Goal: Transaction & Acquisition: Purchase product/service

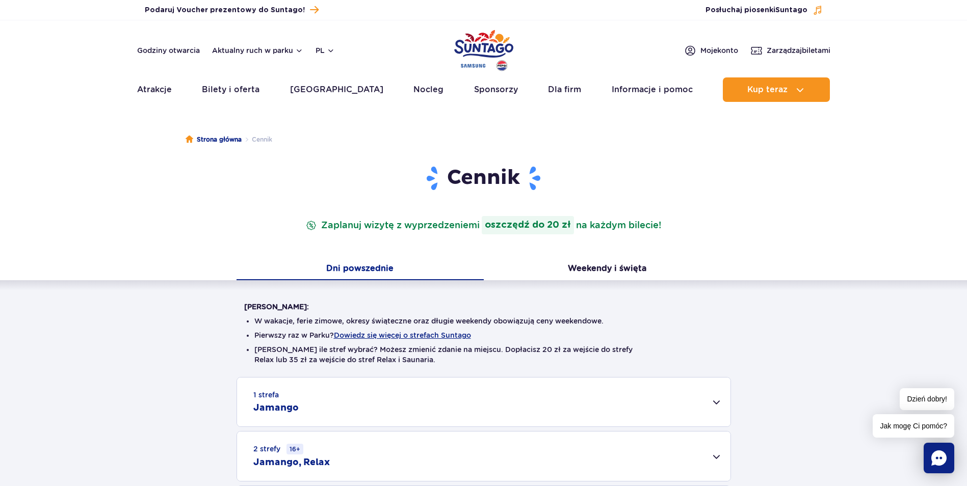
click at [760, 321] on div "Warto wiedzieć: W wakacje, ferie zimowe, okresy świąteczne oraz długie weekendy…" at bounding box center [483, 408] width 967 height 256
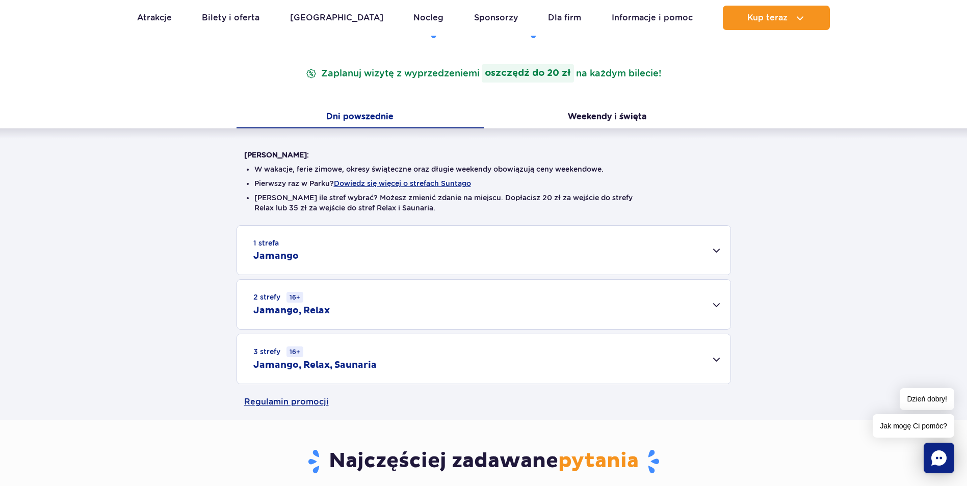
scroll to position [153, 0]
click at [717, 252] on div "1 strefa Jamango" at bounding box center [483, 249] width 493 height 49
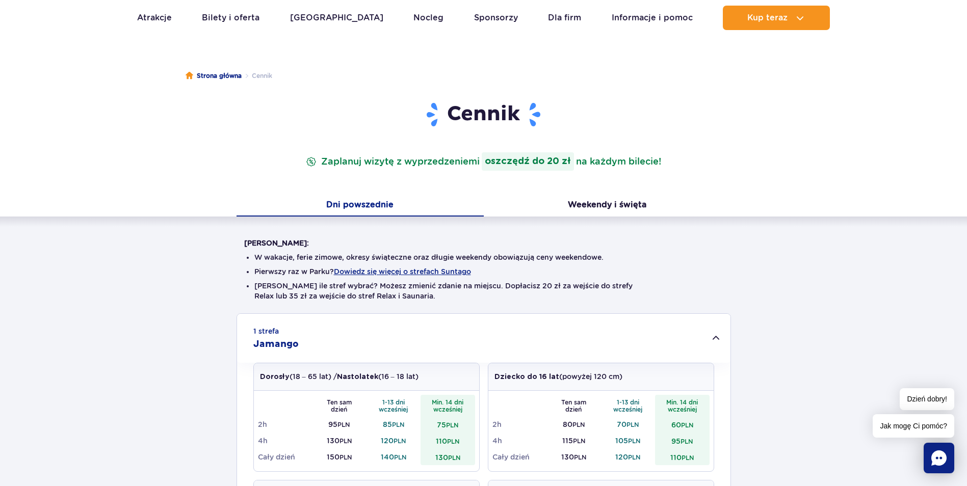
scroll to position [0, 0]
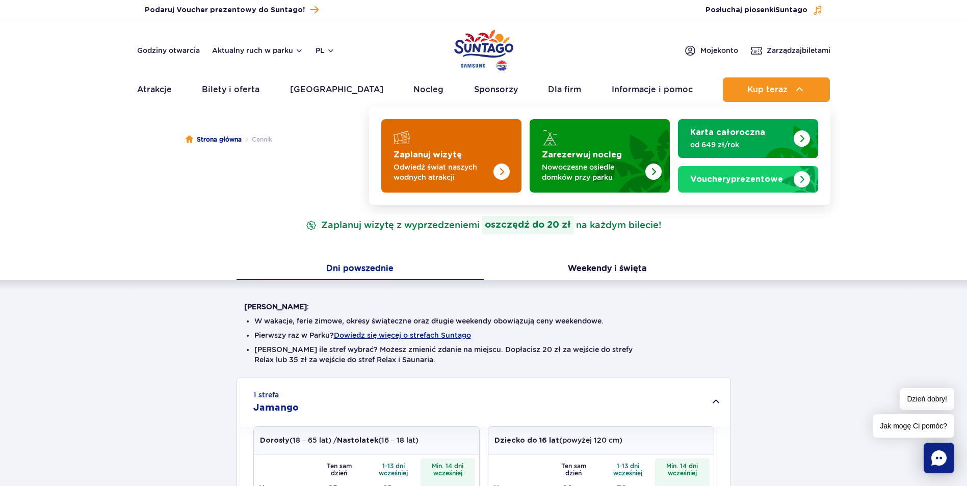
click at [419, 168] on p "Odwiedź świat naszych wodnych atrakcji" at bounding box center [442, 172] width 99 height 20
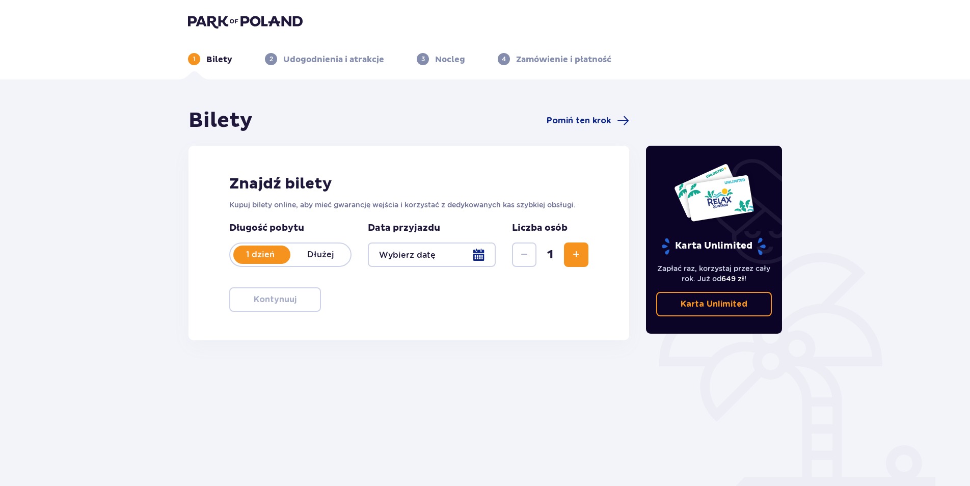
click at [474, 255] on div at bounding box center [432, 255] width 128 height 24
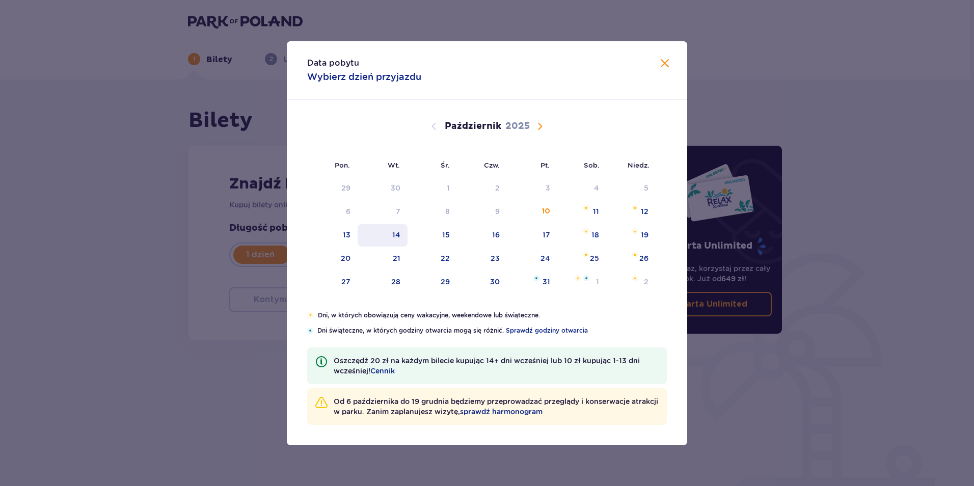
click at [400, 239] on div "14" at bounding box center [396, 235] width 8 height 10
type input "14.10.25"
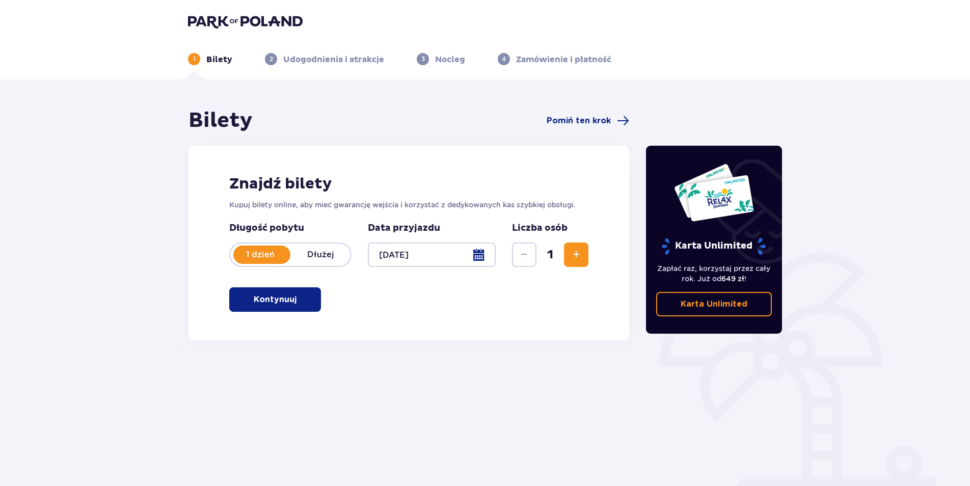
click at [576, 253] on span "Zwiększ" at bounding box center [576, 255] width 12 height 12
click at [291, 300] on button "Kontynuuj" at bounding box center [275, 299] width 92 height 24
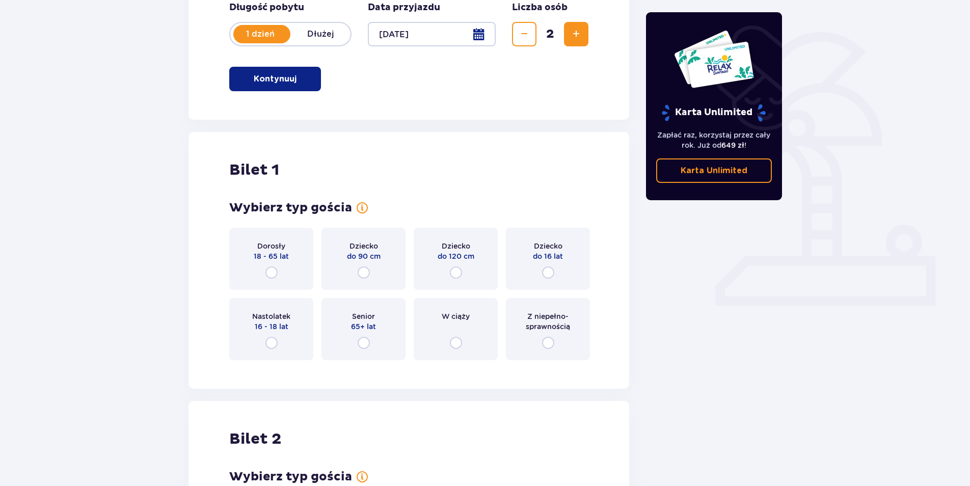
scroll to position [239, 0]
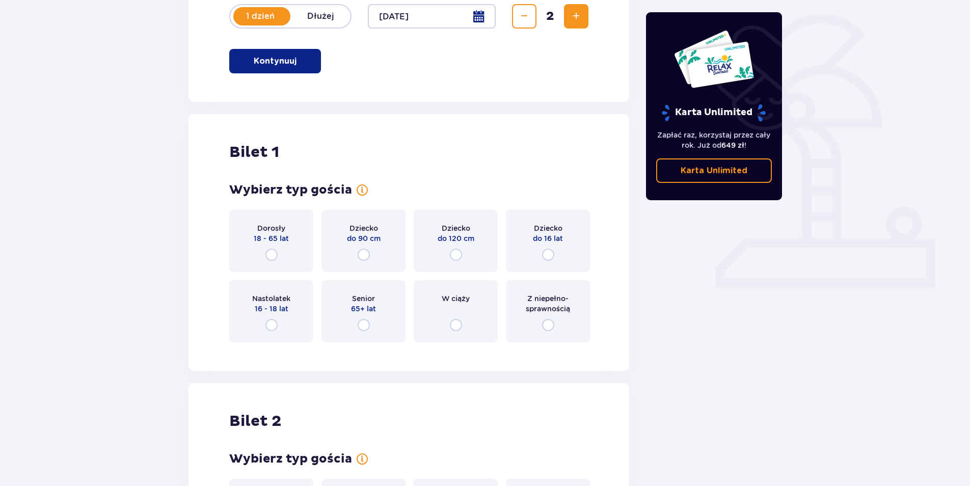
click at [549, 254] on input "radio" at bounding box center [548, 255] width 12 height 12
radio input "true"
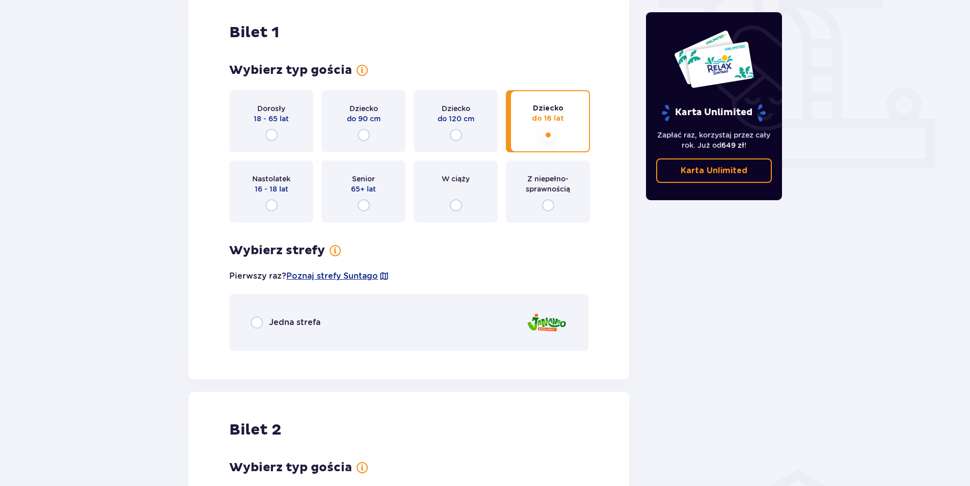
scroll to position [334, 0]
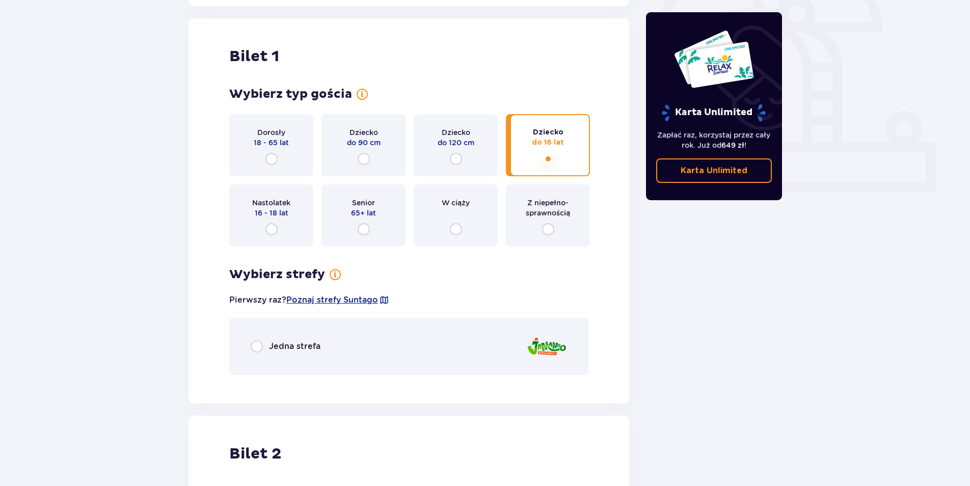
click at [257, 348] on input "radio" at bounding box center [257, 346] width 12 height 12
radio input "true"
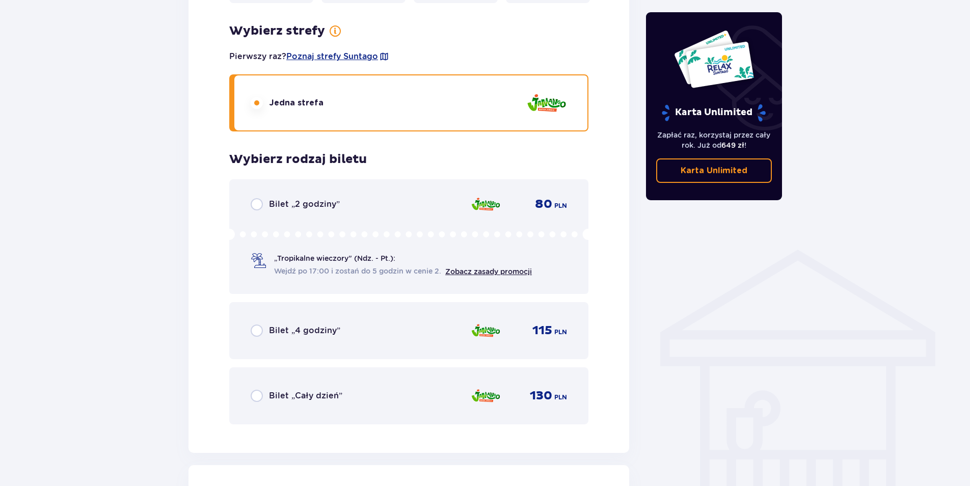
scroll to position [667, 0]
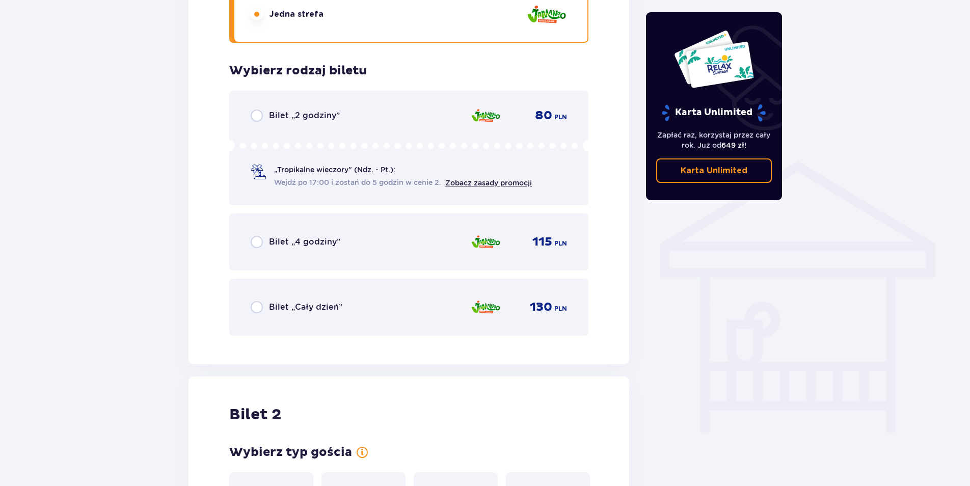
click at [256, 308] on input "radio" at bounding box center [257, 307] width 12 height 12
radio input "true"
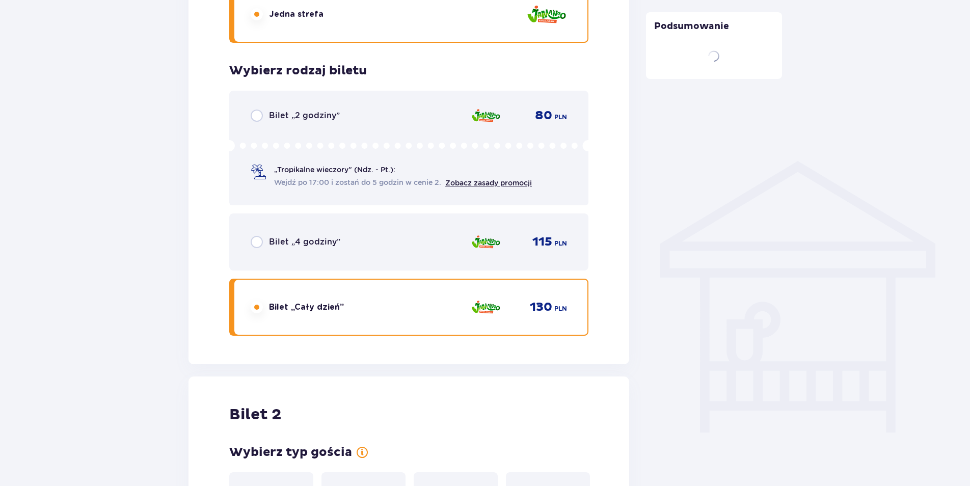
scroll to position [924, 0]
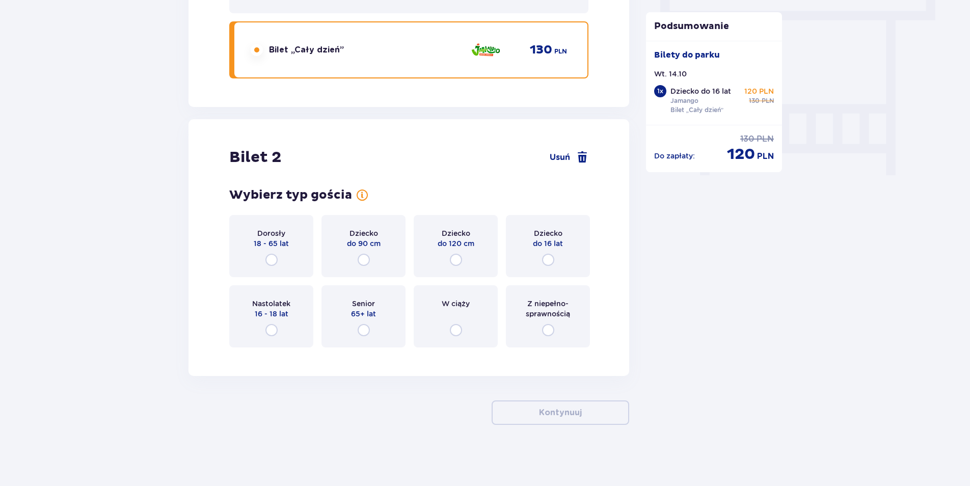
click at [548, 261] on input "radio" at bounding box center [548, 260] width 12 height 12
radio input "true"
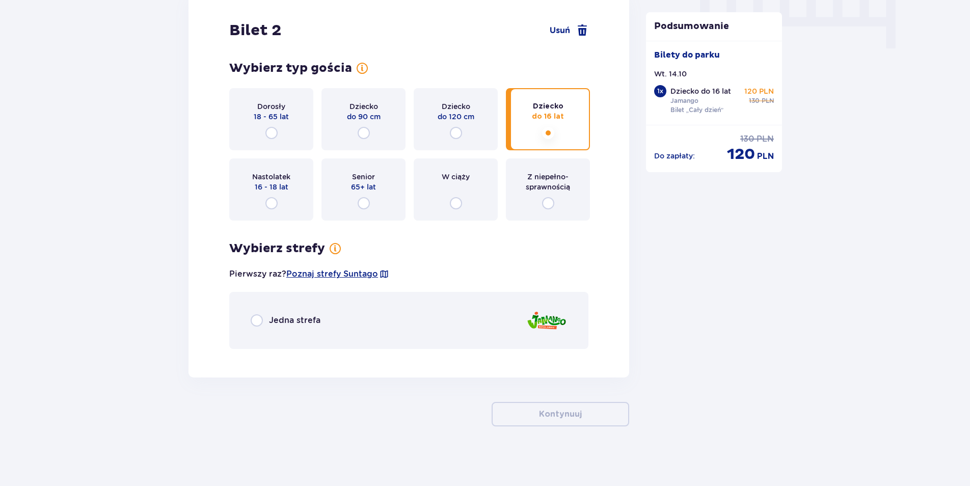
scroll to position [1052, 0]
click at [259, 320] on input "radio" at bounding box center [257, 319] width 12 height 12
radio input "true"
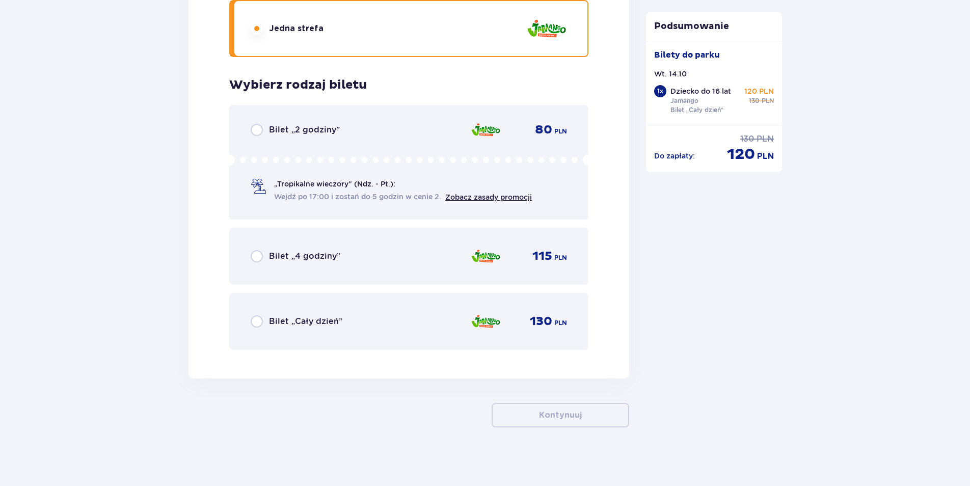
scroll to position [1345, 0]
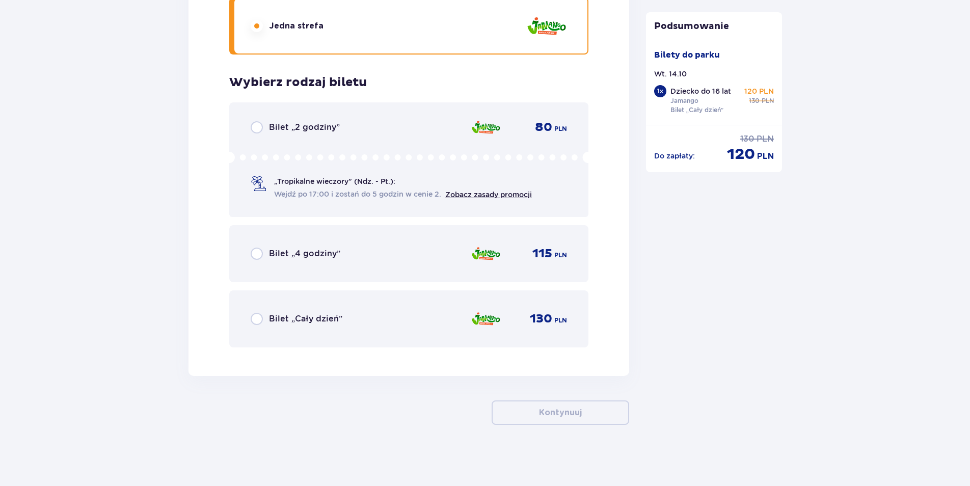
click at [258, 316] on input "radio" at bounding box center [257, 319] width 12 height 12
radio input "true"
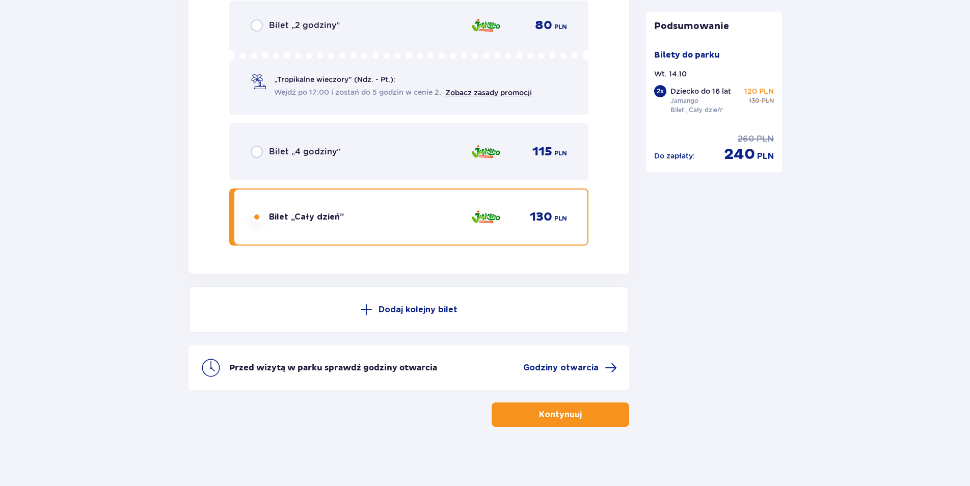
scroll to position [1449, 0]
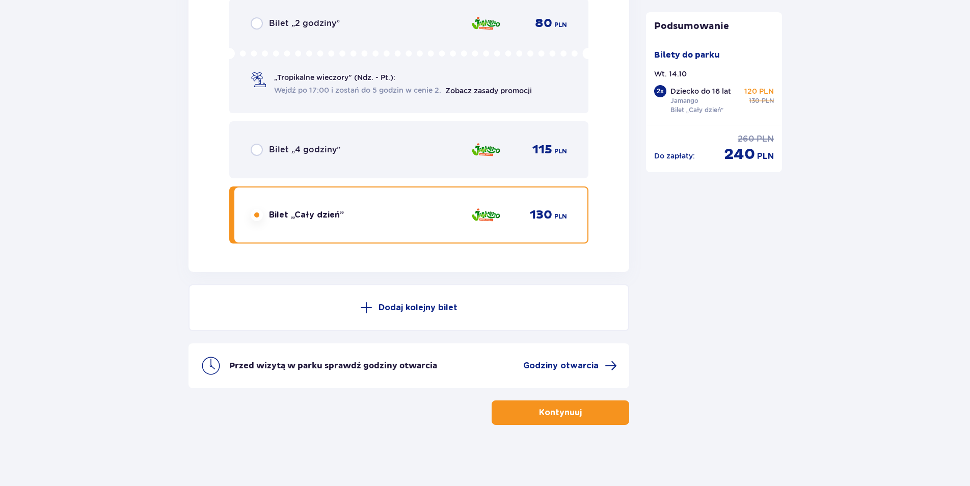
click at [576, 415] on button "Kontynuuj" at bounding box center [561, 413] width 138 height 24
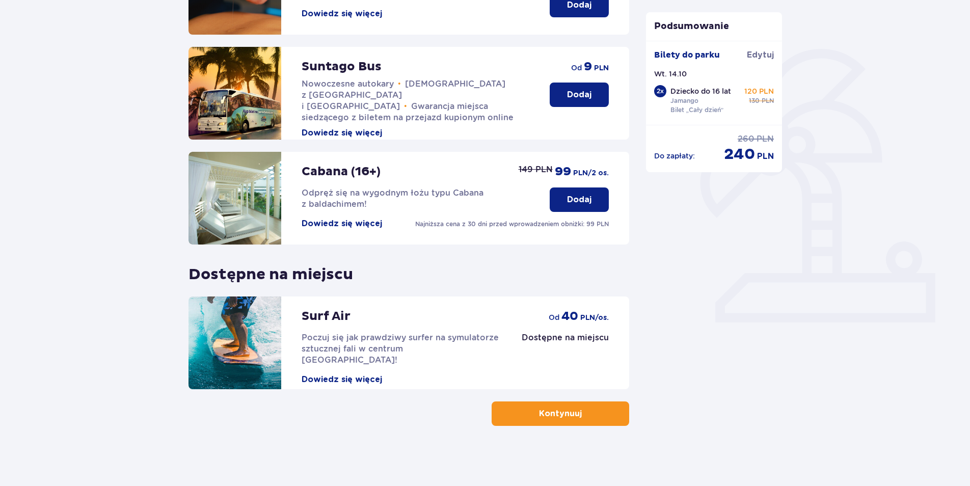
scroll to position [205, 0]
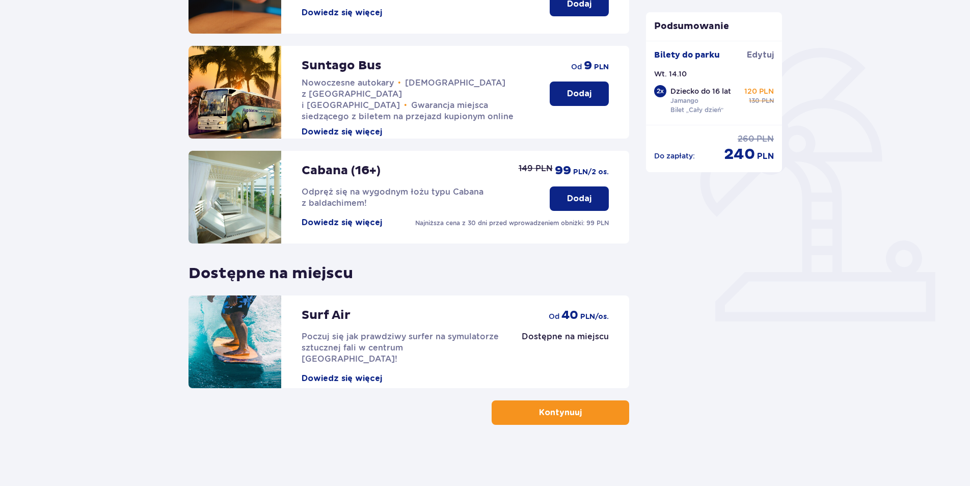
click at [606, 414] on button "Kontynuuj" at bounding box center [561, 413] width 138 height 24
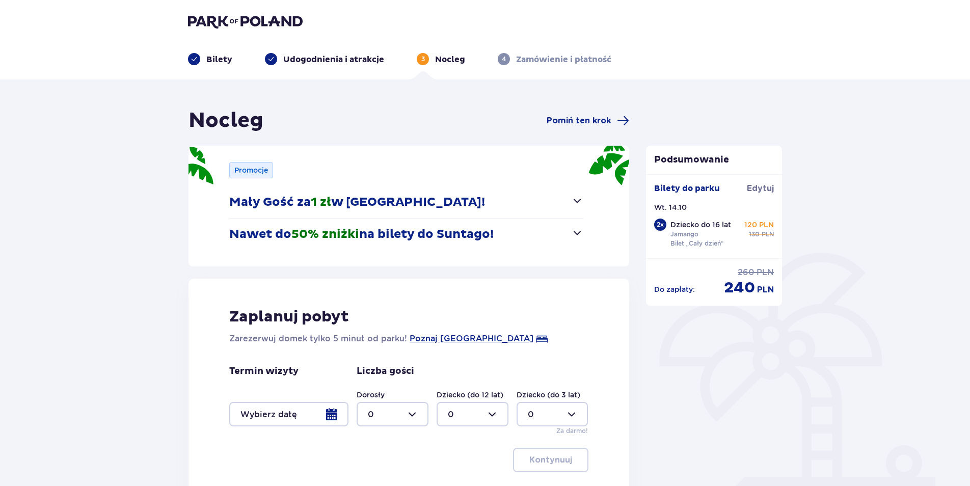
click at [575, 200] on span "button" at bounding box center [577, 201] width 12 height 12
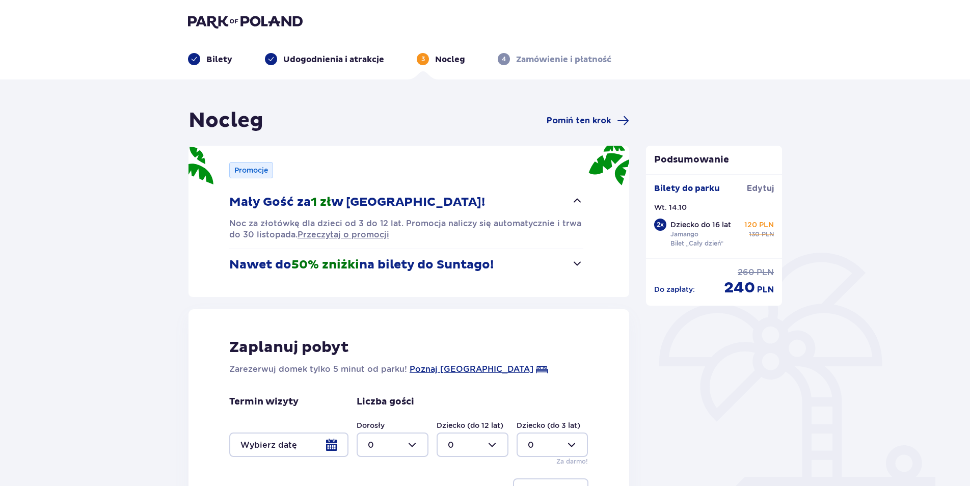
click at [574, 200] on span "button" at bounding box center [577, 201] width 12 height 12
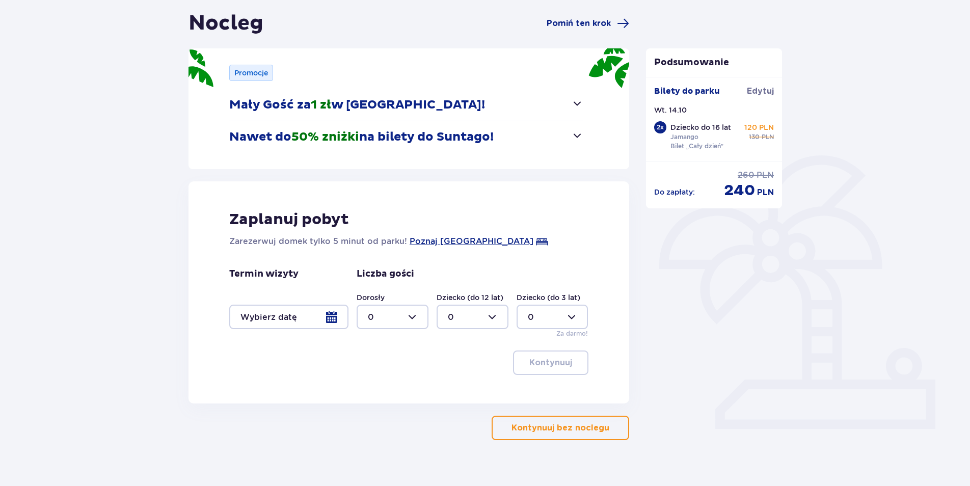
scroll to position [113, 0]
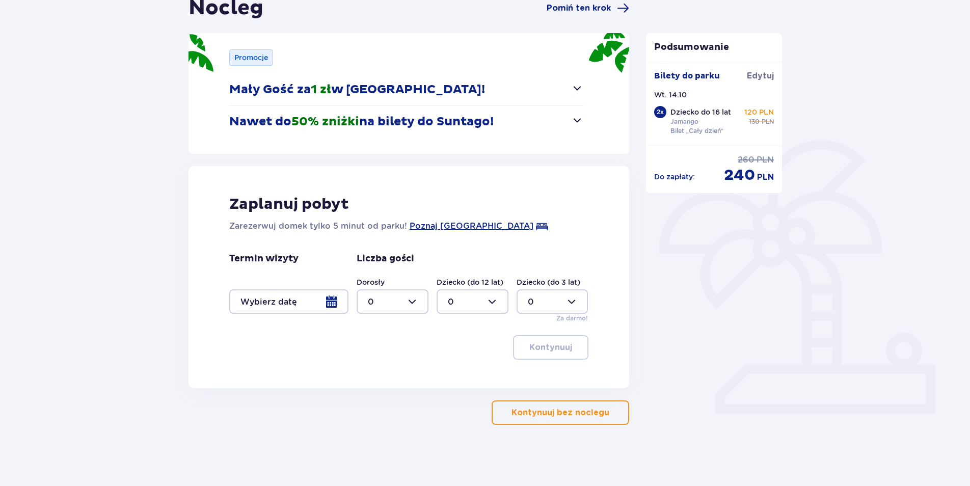
click at [573, 414] on p "Kontynuuj bez noclegu" at bounding box center [561, 412] width 98 height 11
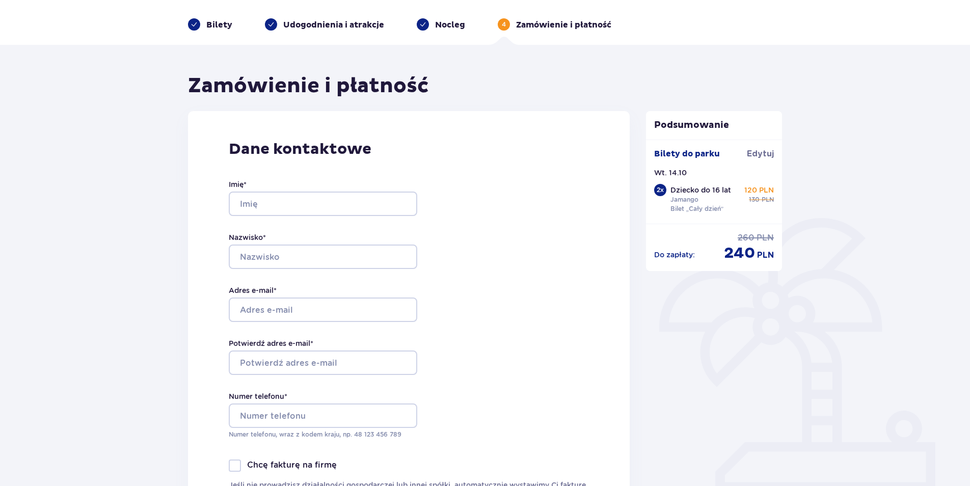
scroll to position [51, 0]
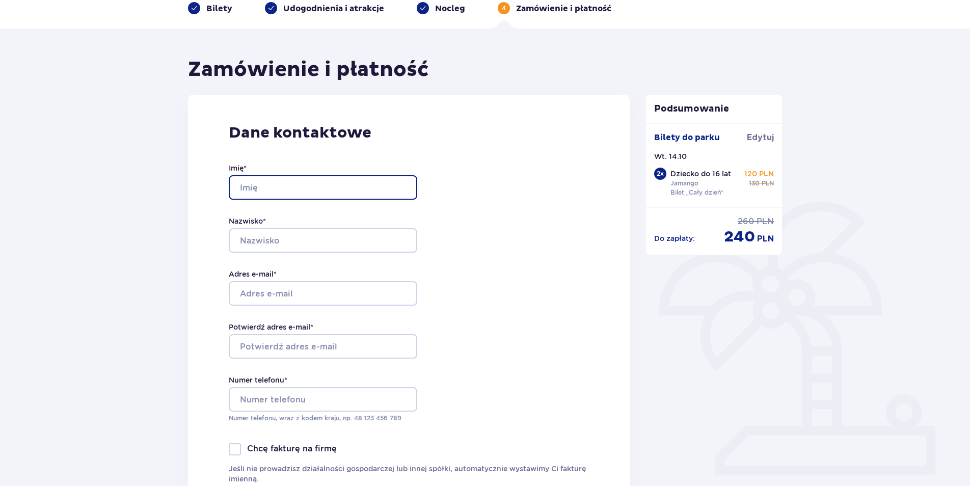
click at [271, 186] on input "Imię *" at bounding box center [323, 187] width 189 height 24
type input "Artur"
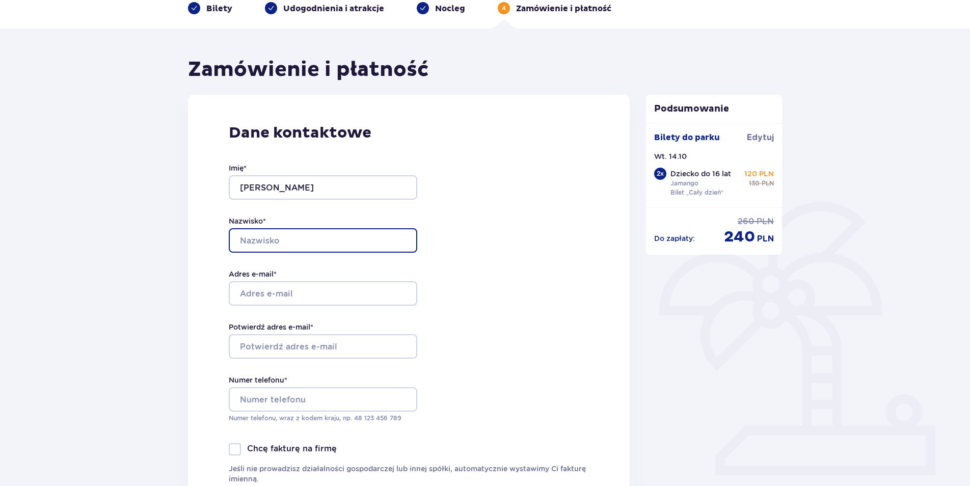
type input "Pełka"
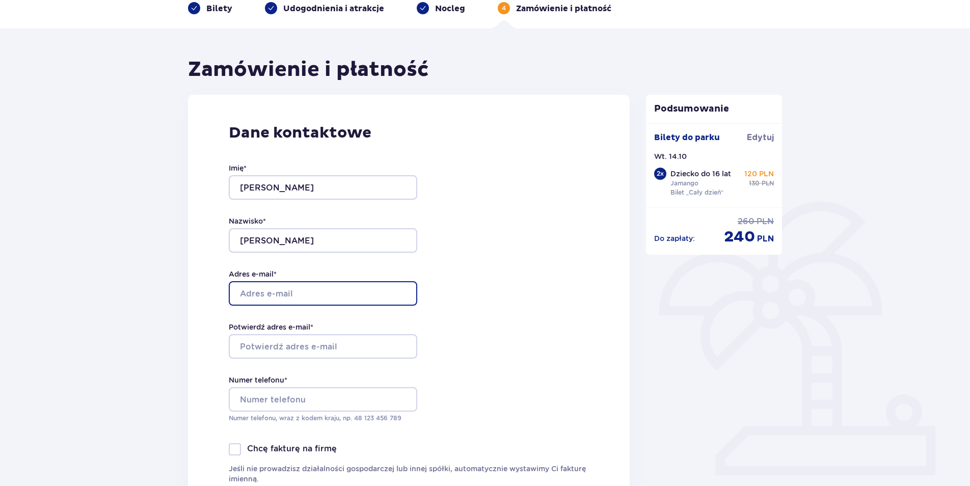
type input "[EMAIL_ADDRESS][DOMAIN_NAME]"
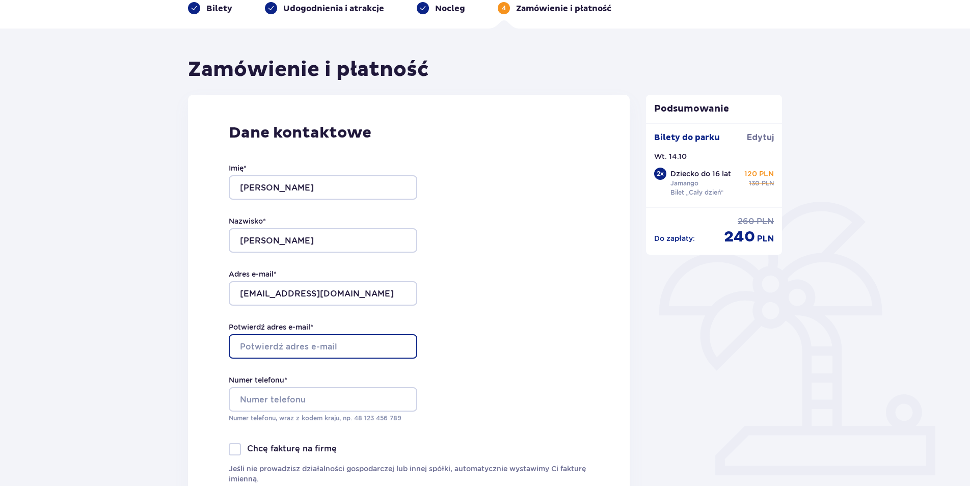
type input "[EMAIL_ADDRESS][DOMAIN_NAME]"
type input "LIL3ONLC1"
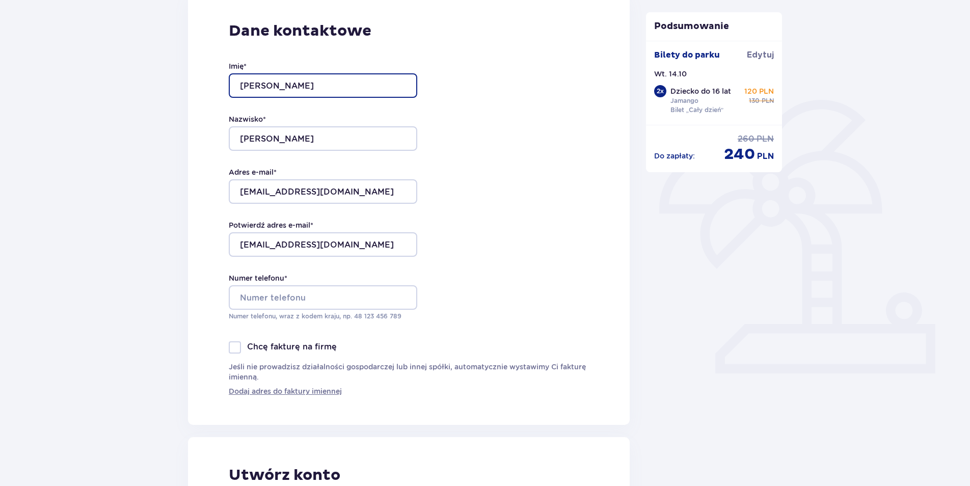
scroll to position [204, 0]
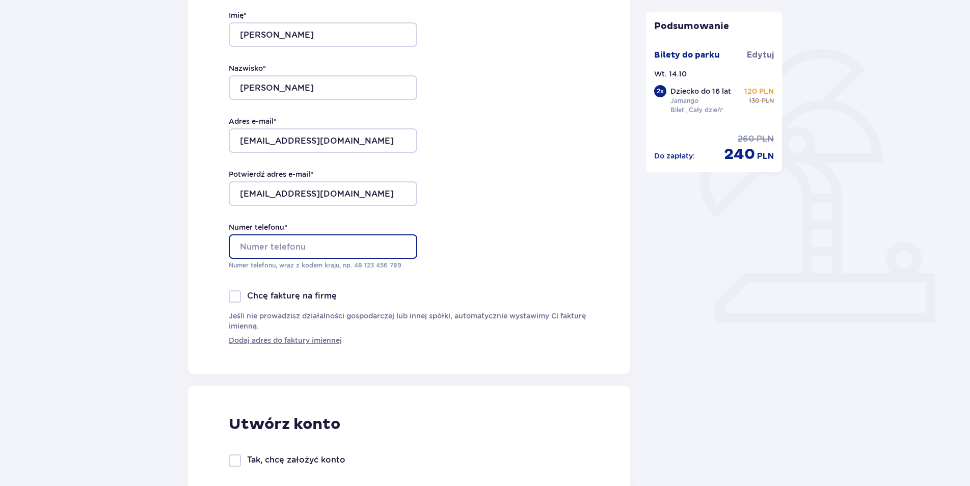
click at [252, 245] on input "Numer telefonu *" at bounding box center [323, 246] width 189 height 24
type input "533853112"
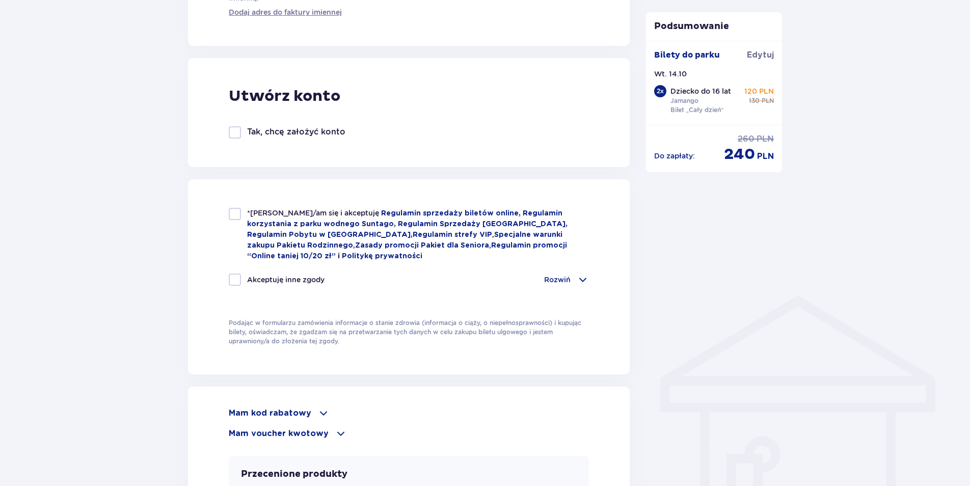
scroll to position [561, 0]
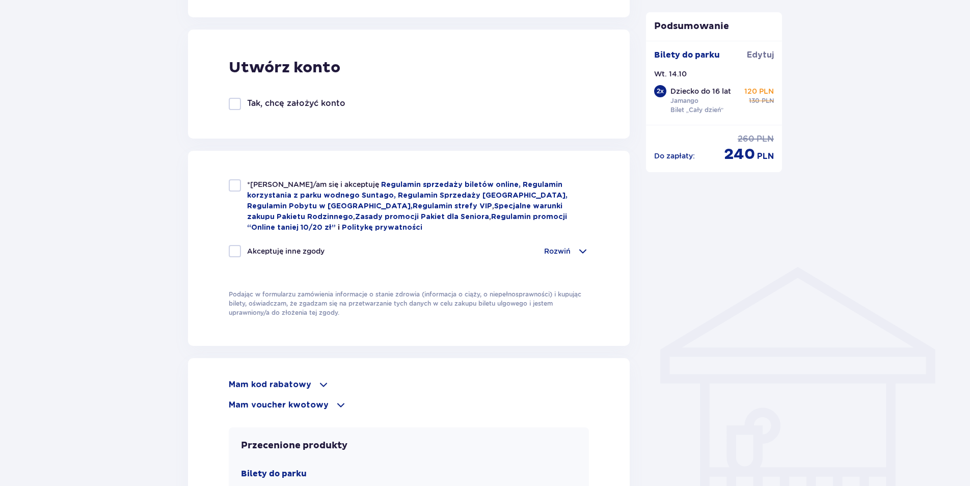
click at [237, 186] on div at bounding box center [235, 185] width 12 height 12
checkbox input "true"
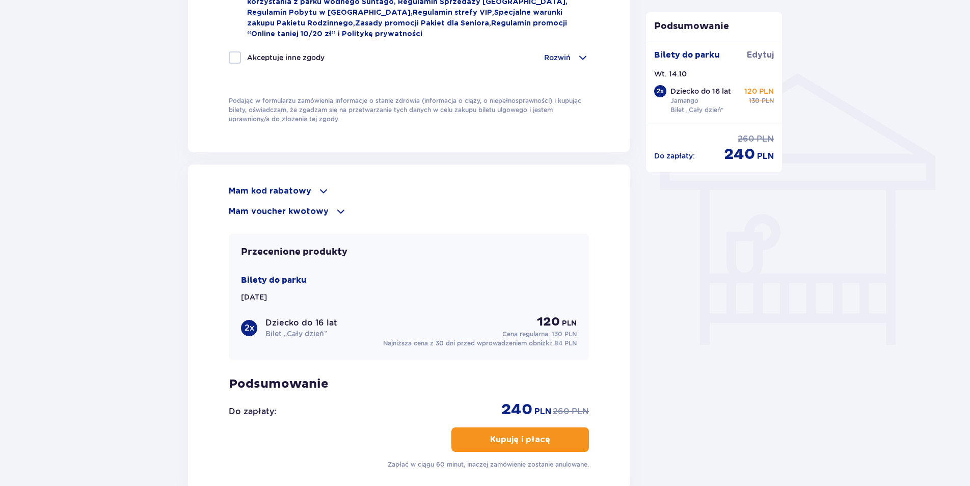
scroll to position [815, 0]
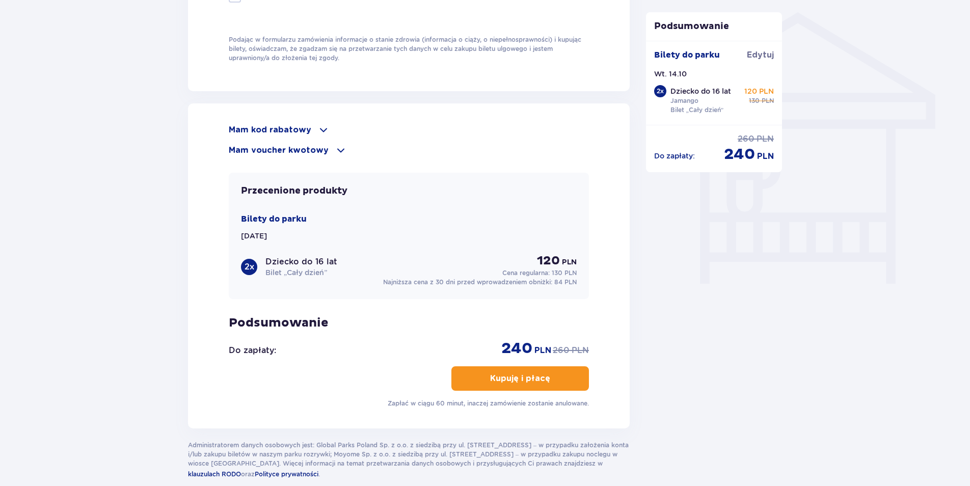
click at [318, 129] on span at bounding box center [324, 130] width 12 height 12
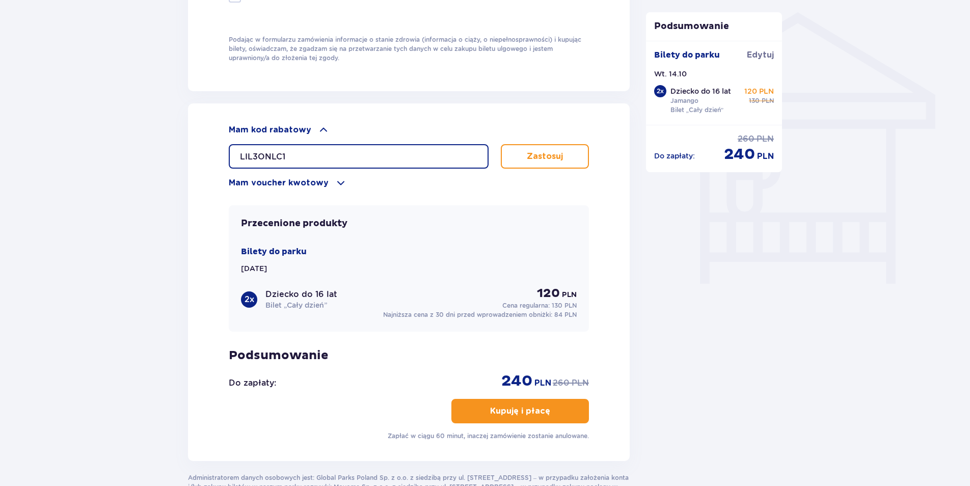
click at [293, 152] on input "LIL3ONLC1" at bounding box center [359, 156] width 260 height 24
type input "L"
type input "LDD4GHQV9JX9HX"
click at [534, 152] on p "Zastosuj" at bounding box center [545, 156] width 36 height 11
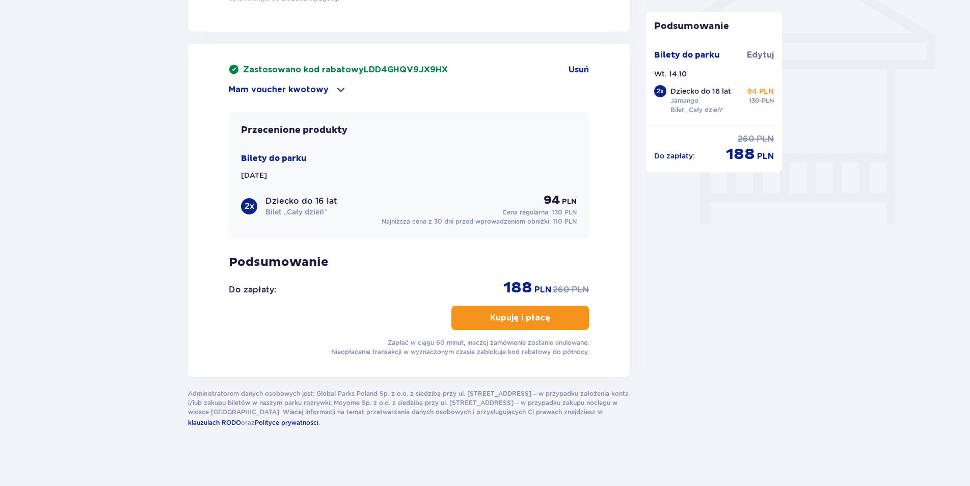
scroll to position [876, 0]
click at [508, 317] on p "Kupuję i płacę" at bounding box center [520, 317] width 60 height 11
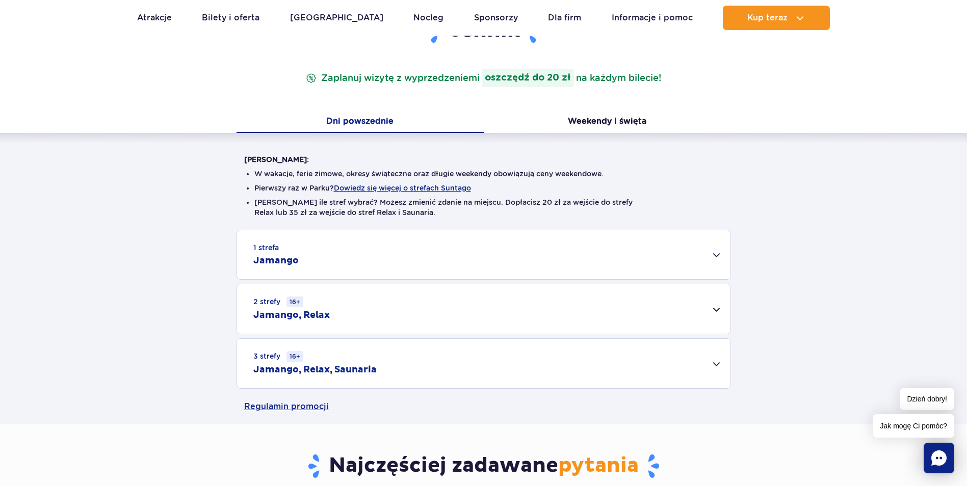
scroll to position [153, 0]
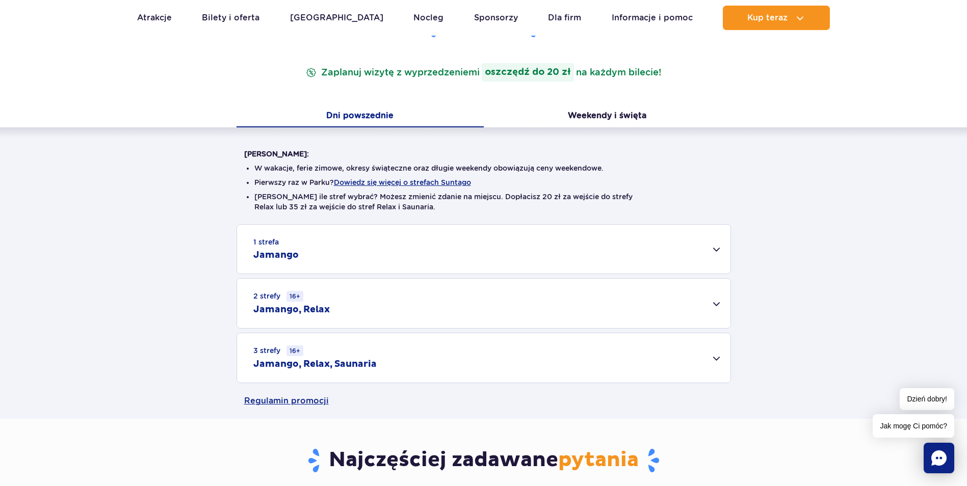
click at [716, 253] on div "1 strefa Jamango" at bounding box center [483, 249] width 493 height 49
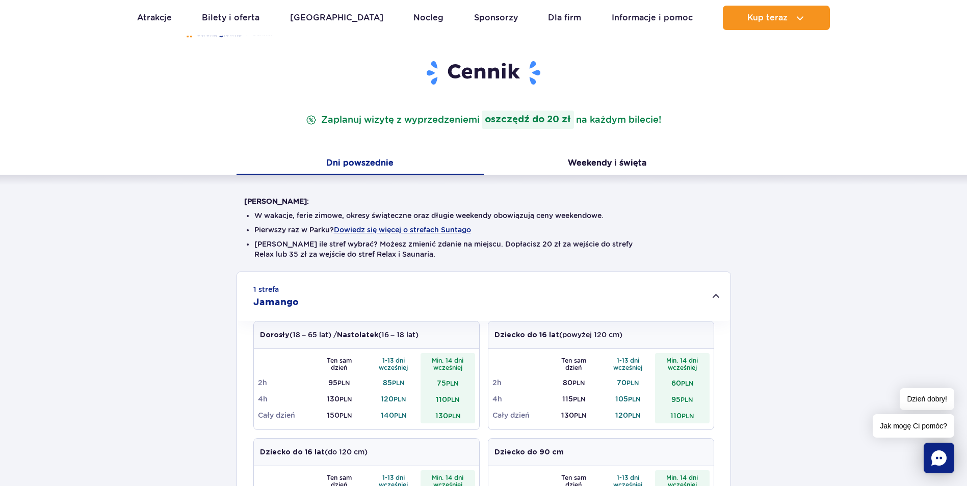
scroll to position [0, 0]
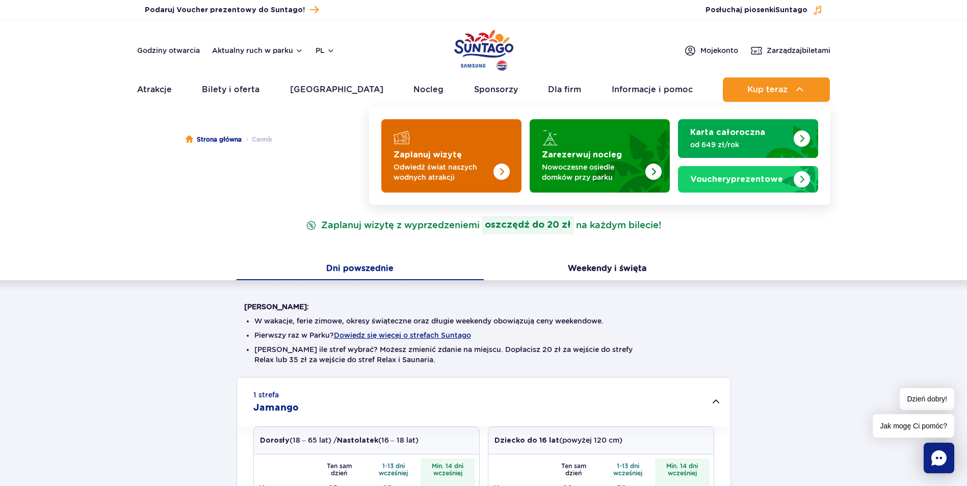
click at [436, 157] on strong "Zaplanuj wizytę" at bounding box center [427, 155] width 68 height 8
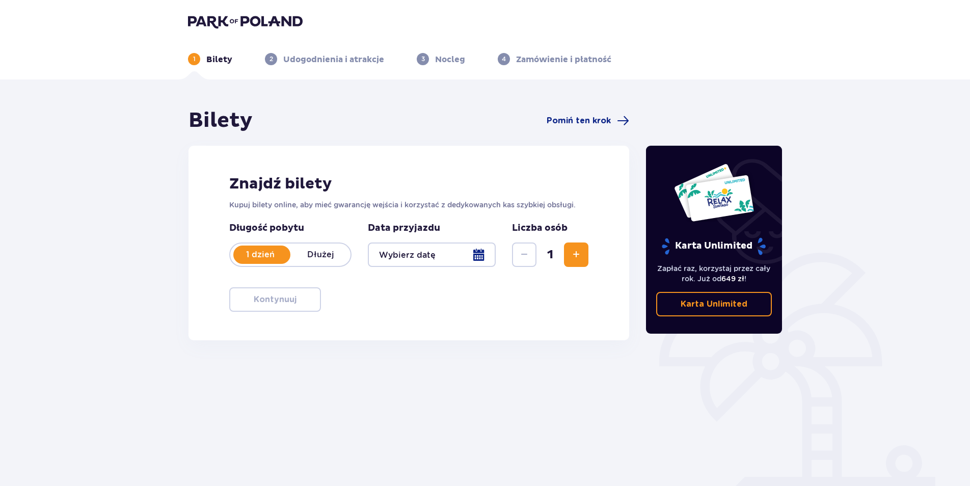
click at [480, 257] on div at bounding box center [432, 255] width 128 height 24
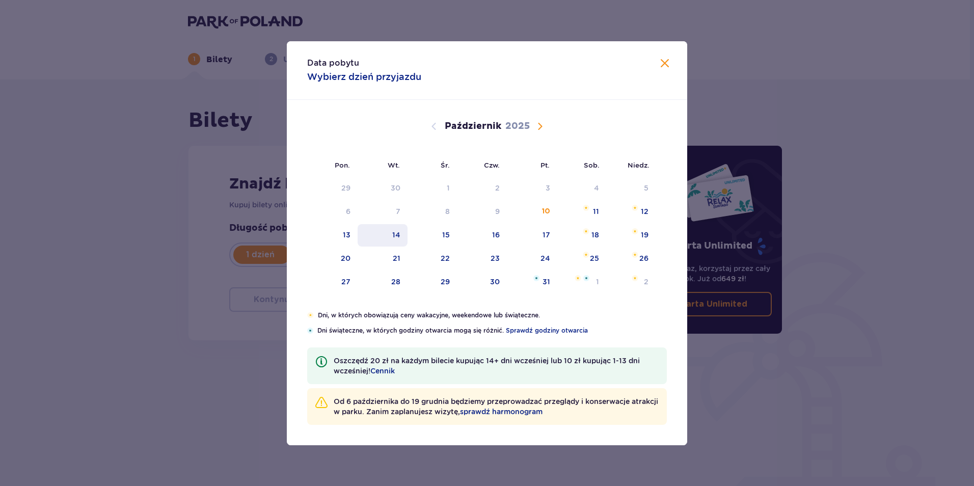
click at [398, 234] on div "14" at bounding box center [396, 235] width 8 height 10
type input "[DATE]"
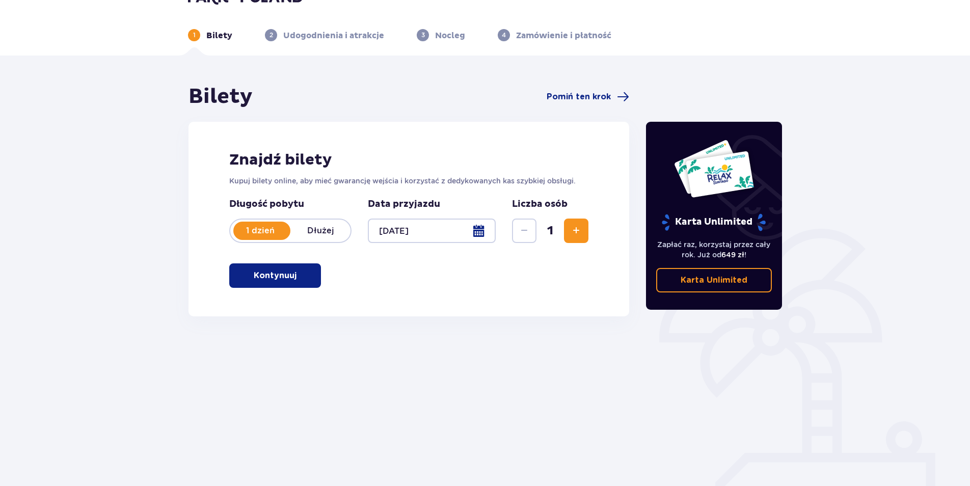
scroll to position [37, 0]
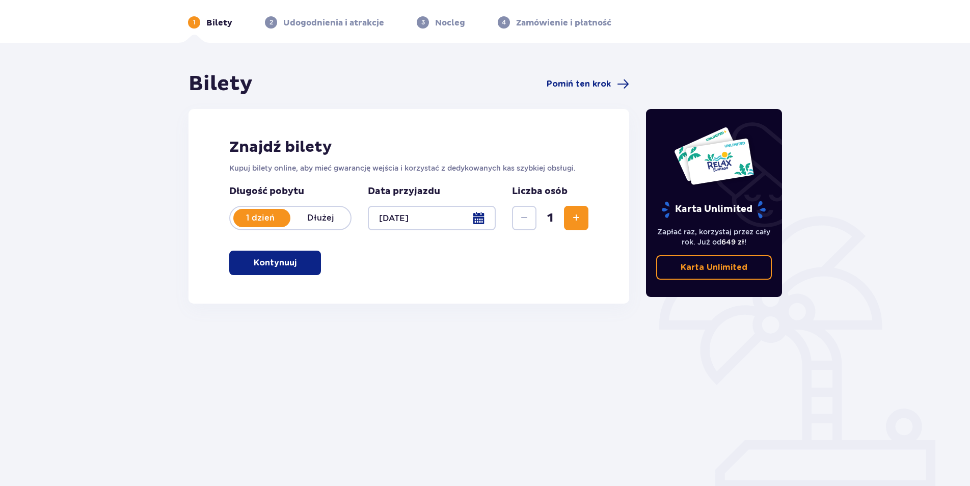
click at [277, 268] on p "Kontynuuj" at bounding box center [275, 262] width 43 height 11
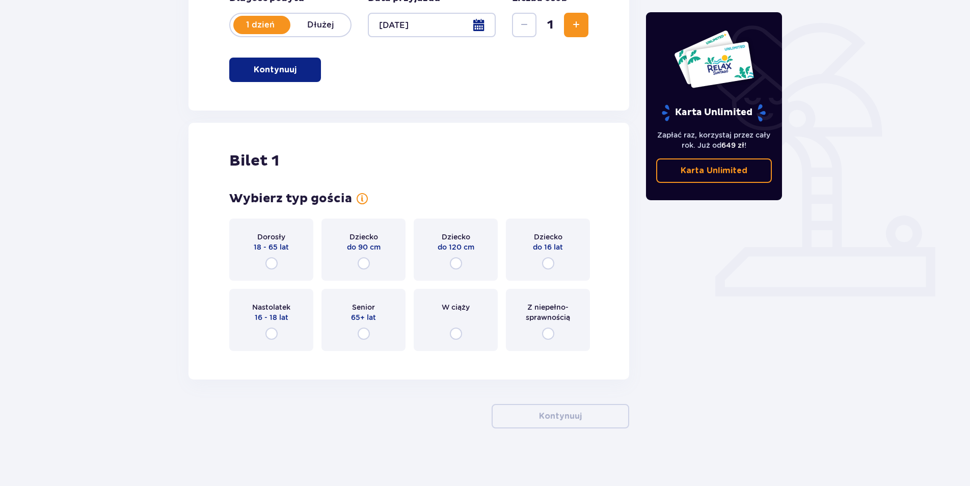
scroll to position [233, 0]
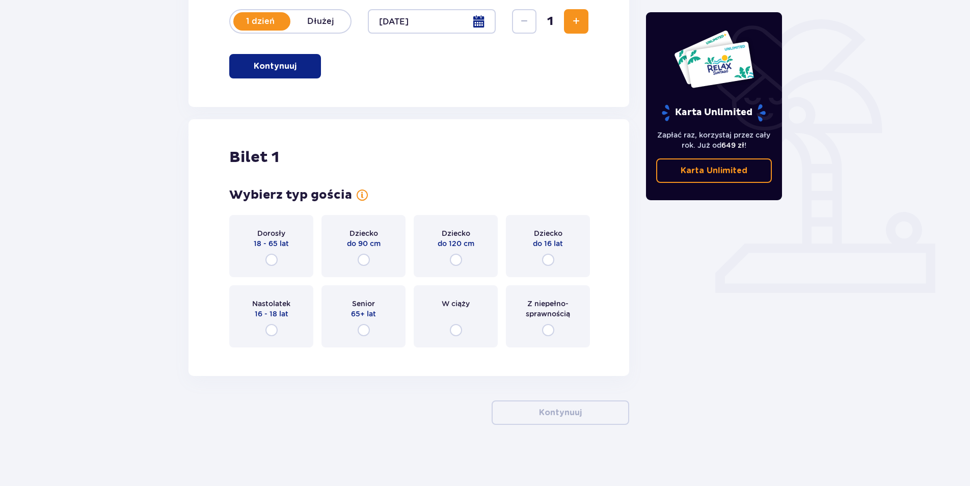
click at [272, 259] on input "radio" at bounding box center [272, 260] width 12 height 12
radio input "true"
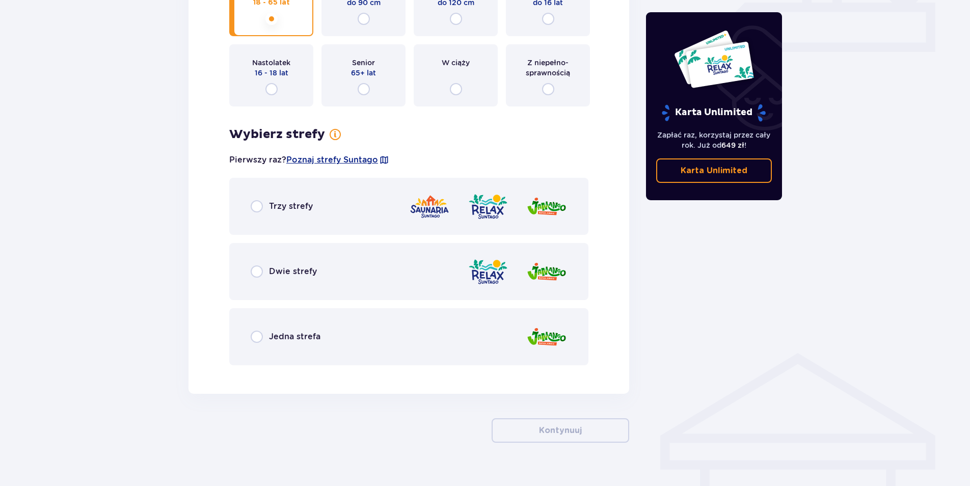
scroll to position [492, 0]
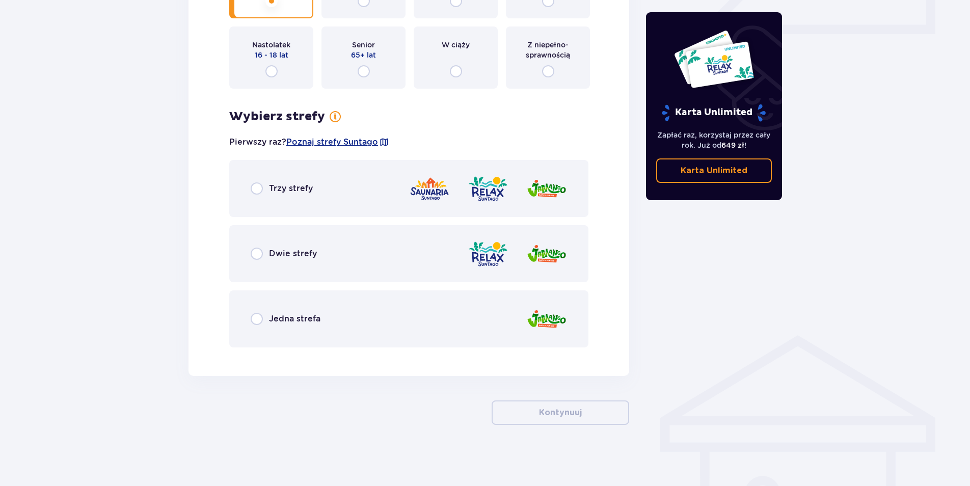
click at [260, 322] on input "radio" at bounding box center [257, 319] width 12 height 12
radio input "true"
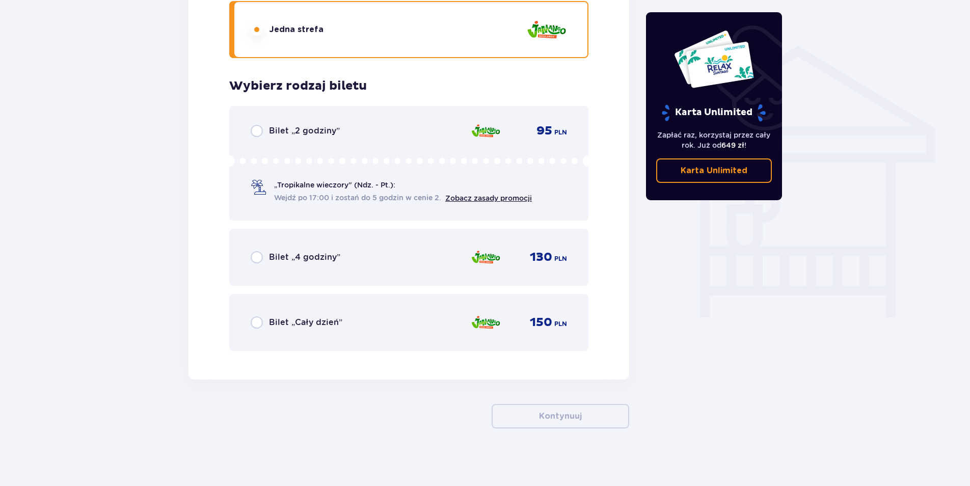
scroll to position [785, 0]
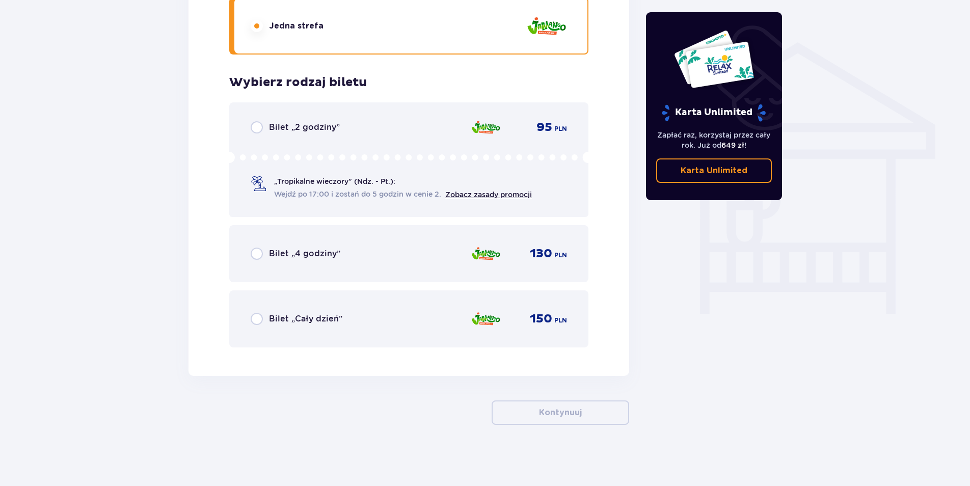
click at [257, 321] on input "radio" at bounding box center [257, 319] width 12 height 12
radio input "true"
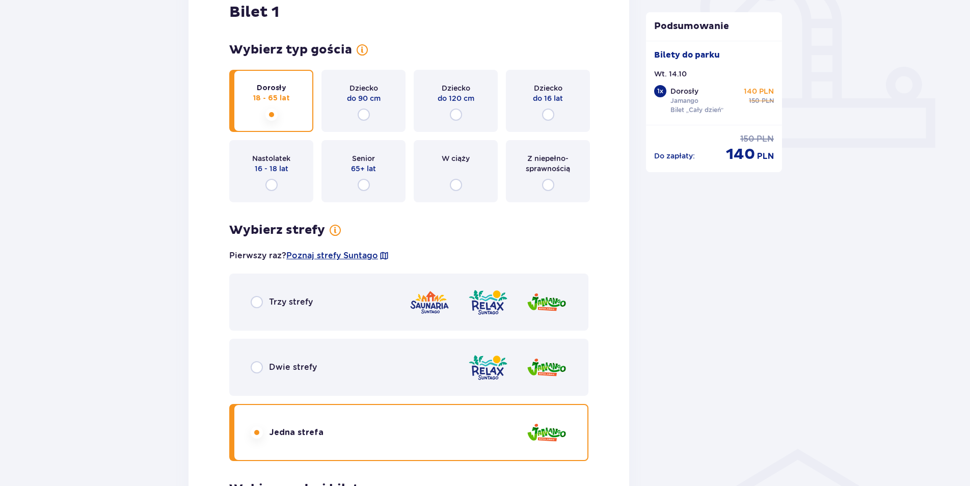
scroll to position [380, 0]
click at [257, 365] on input "radio" at bounding box center [257, 366] width 12 height 12
radio input "true"
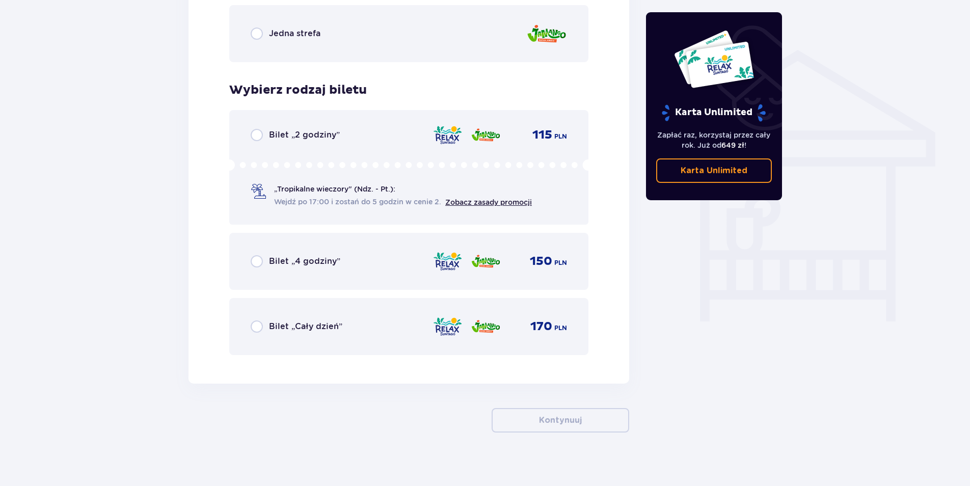
scroll to position [785, 0]
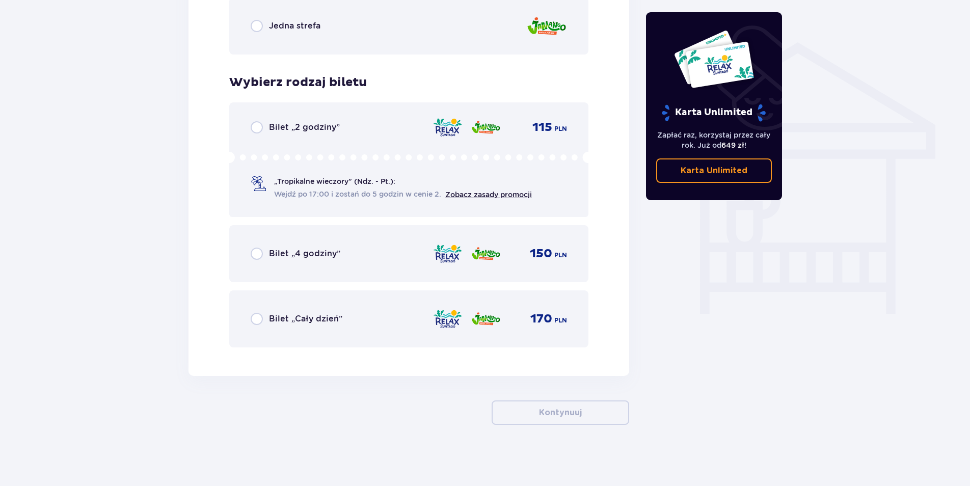
click at [261, 321] on input "radio" at bounding box center [257, 319] width 12 height 12
radio input "true"
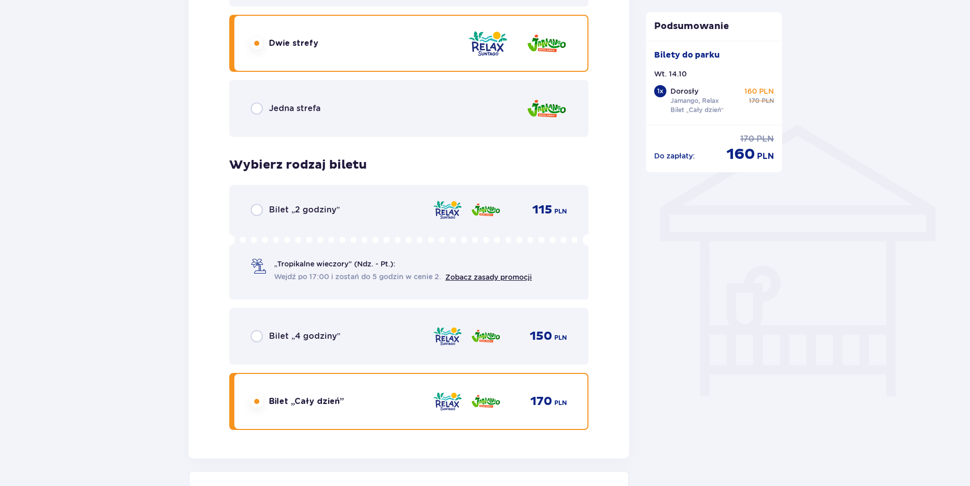
scroll to position [635, 0]
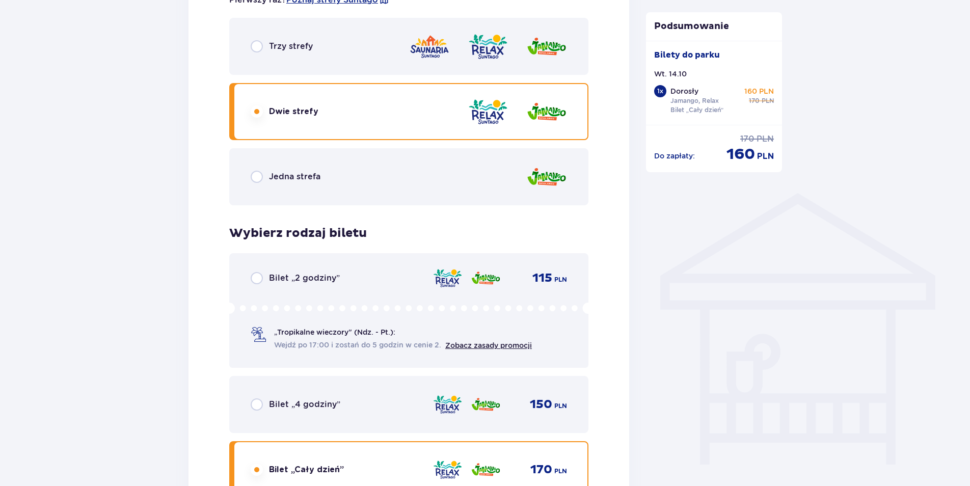
click at [254, 179] on input "radio" at bounding box center [257, 177] width 12 height 12
radio input "true"
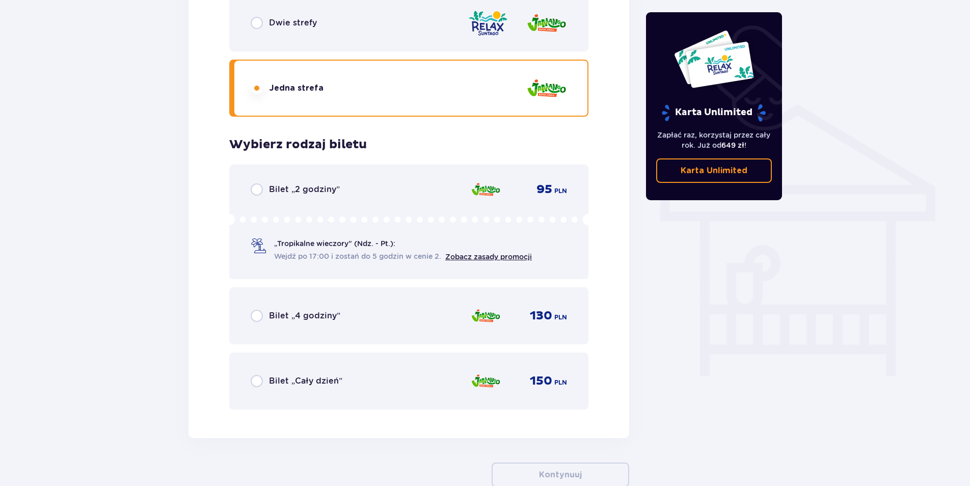
scroll to position [785, 0]
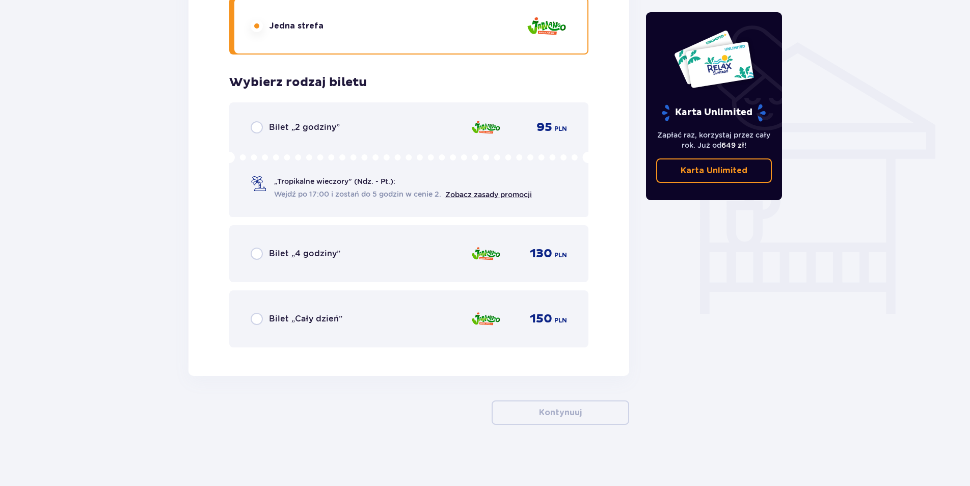
click at [255, 320] on input "radio" at bounding box center [257, 319] width 12 height 12
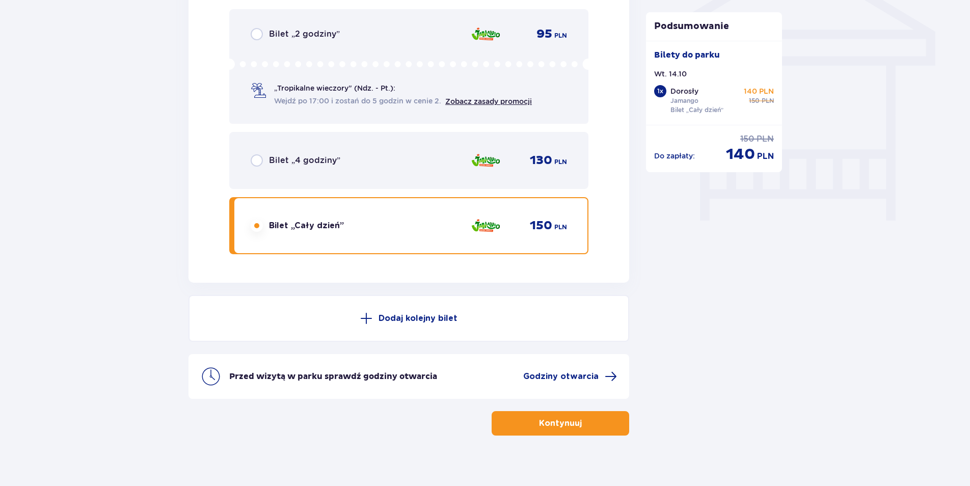
scroll to position [889, 0]
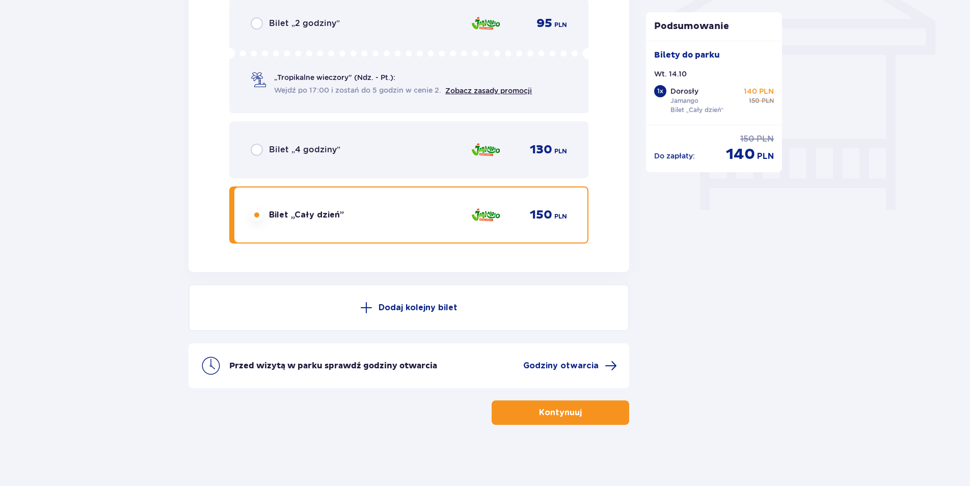
click at [571, 411] on p "Kontynuuj" at bounding box center [560, 412] width 43 height 11
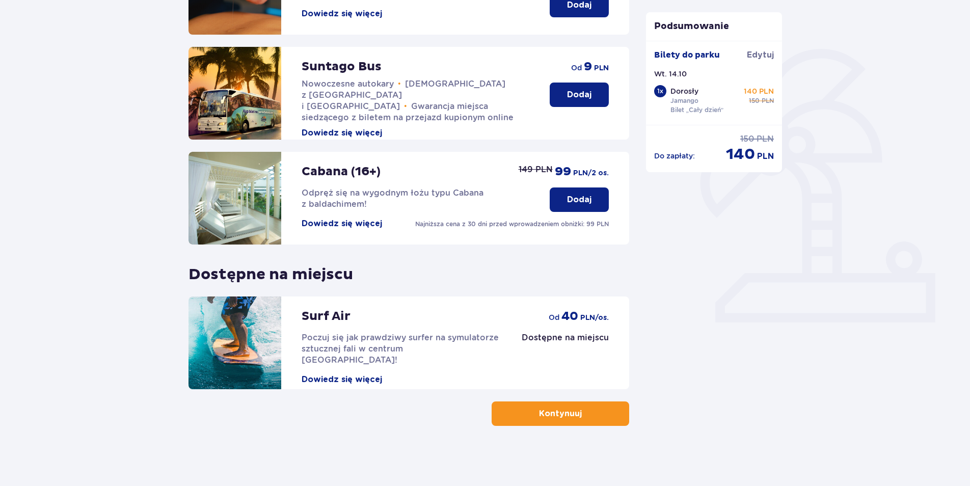
scroll to position [205, 0]
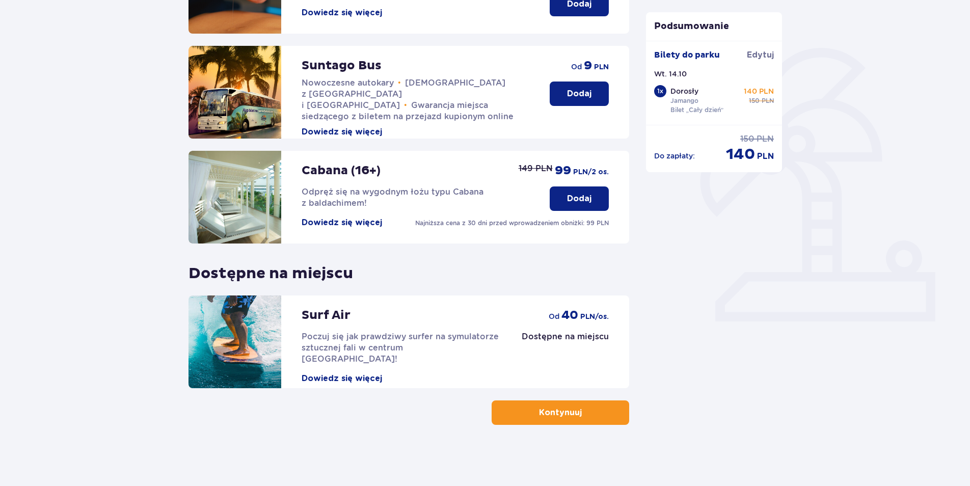
click at [590, 415] on button "Kontynuuj" at bounding box center [561, 413] width 138 height 24
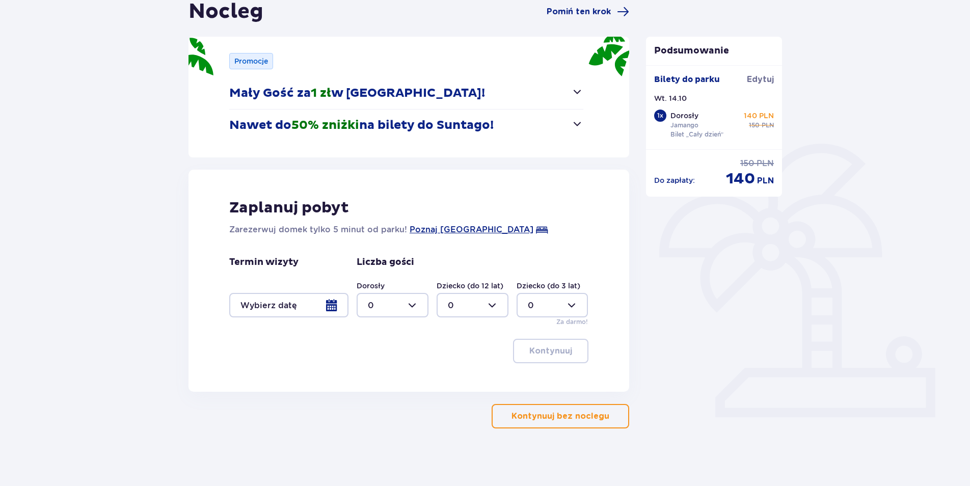
scroll to position [113, 0]
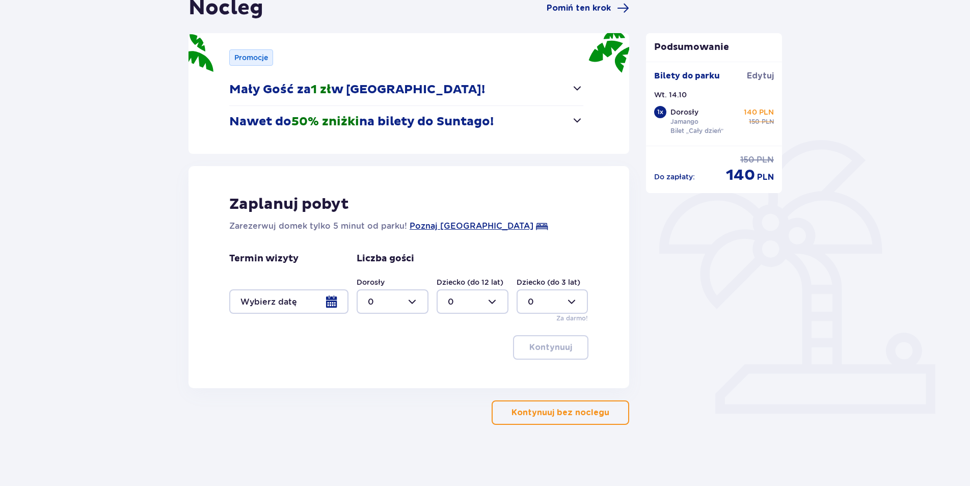
click at [563, 413] on p "Kontynuuj bez noclegu" at bounding box center [561, 412] width 98 height 11
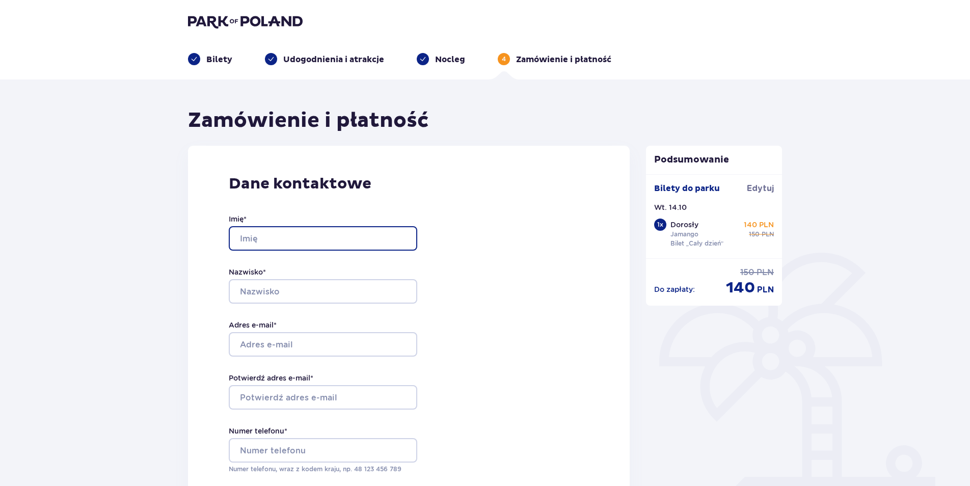
click at [324, 240] on input "Imię *" at bounding box center [323, 238] width 189 height 24
type input "Artur"
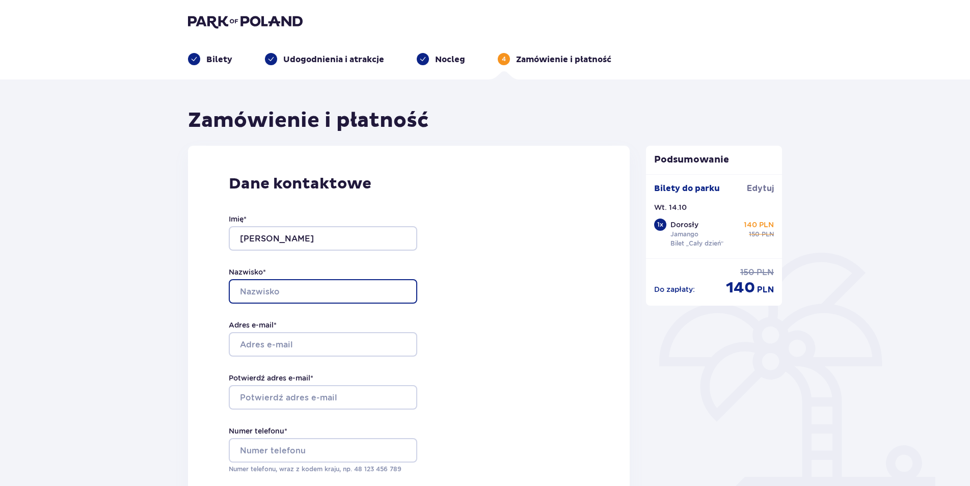
type input "Pełka"
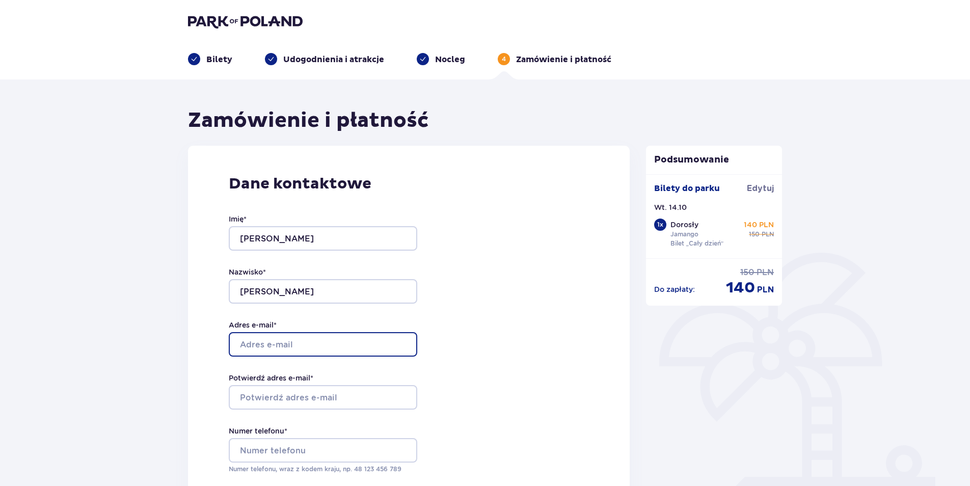
type input "artur.pelka1985@wp.pl"
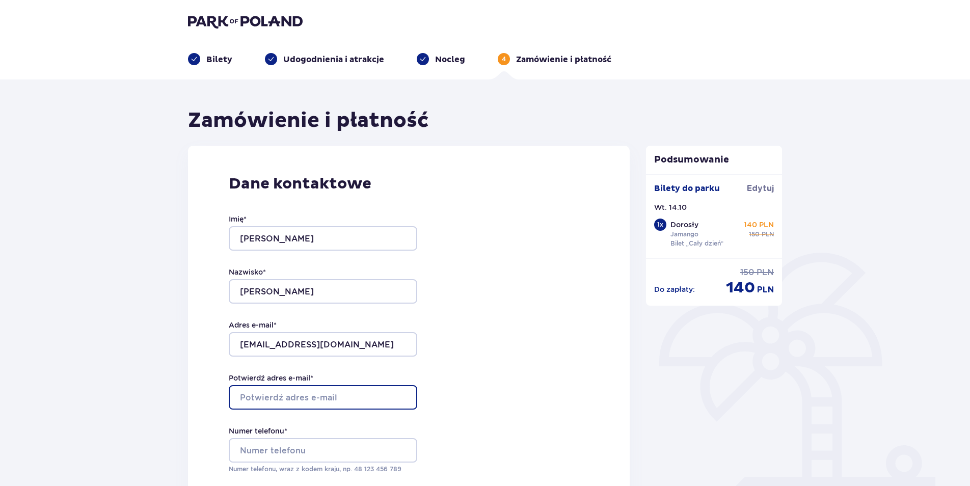
type input "artur.pelka1985@wp.pl"
type input "LDD4GHQV9JX9HX"
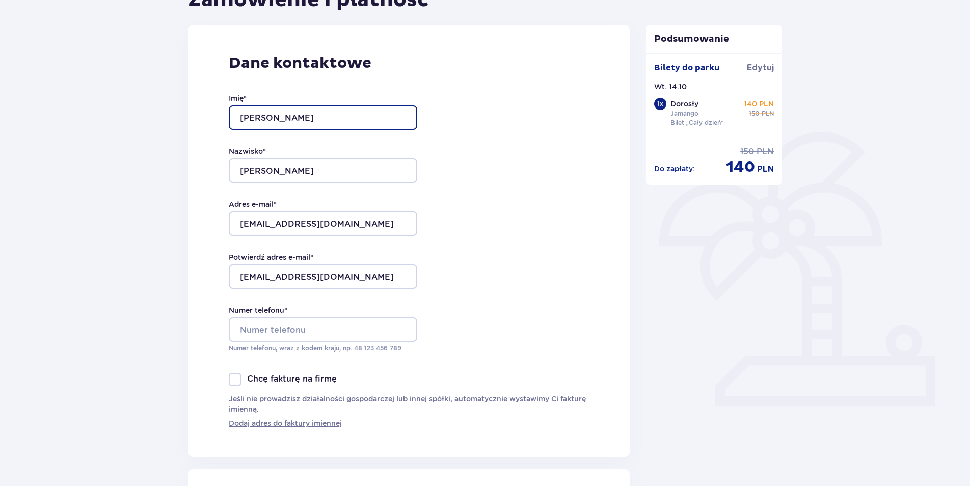
scroll to position [153, 0]
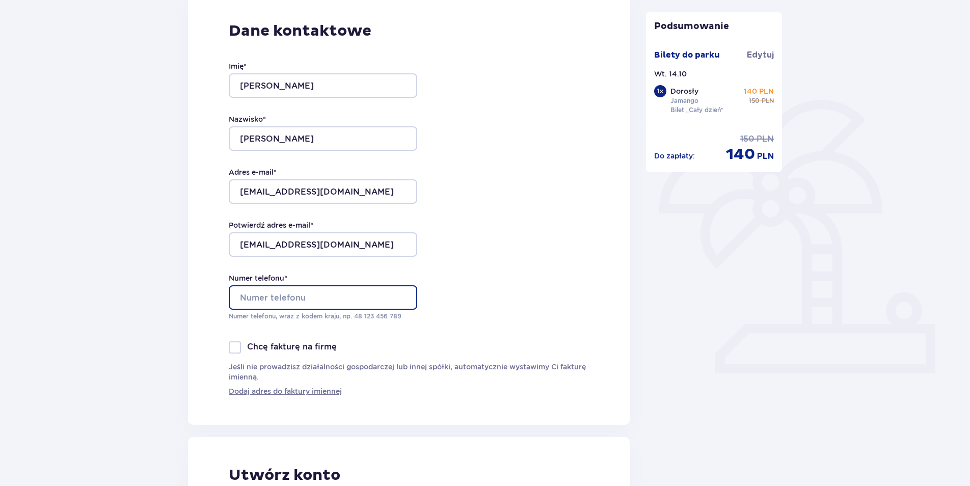
click at [306, 296] on input "Numer telefonu *" at bounding box center [323, 297] width 189 height 24
type input "533853112"
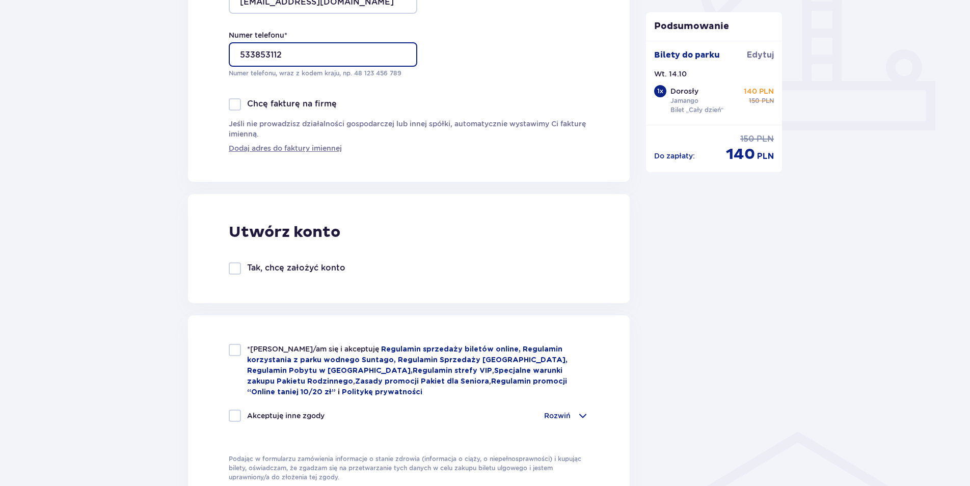
scroll to position [510, 0]
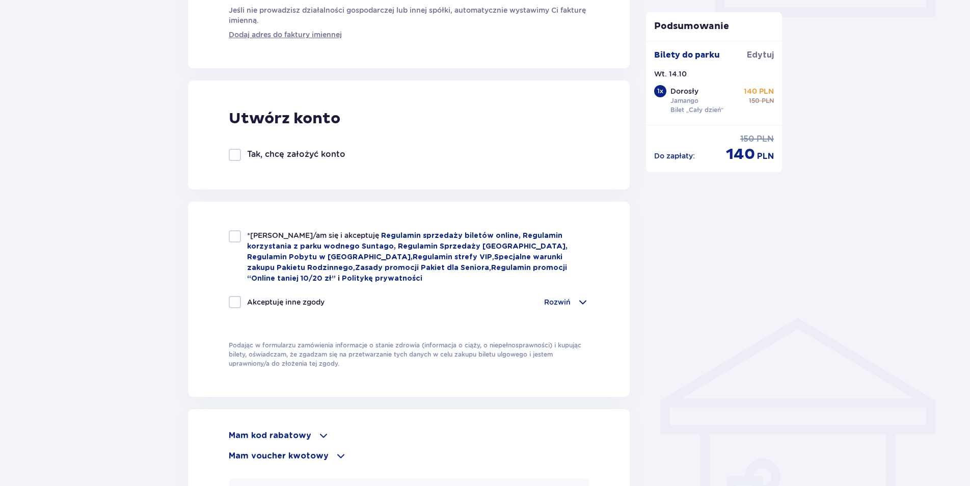
click at [232, 235] on div at bounding box center [235, 236] width 12 height 12
checkbox input "true"
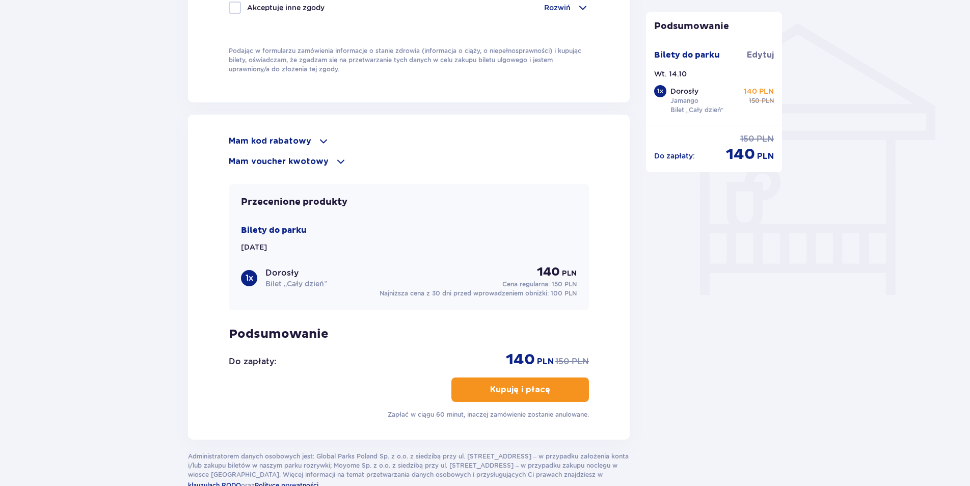
scroll to position [815, 0]
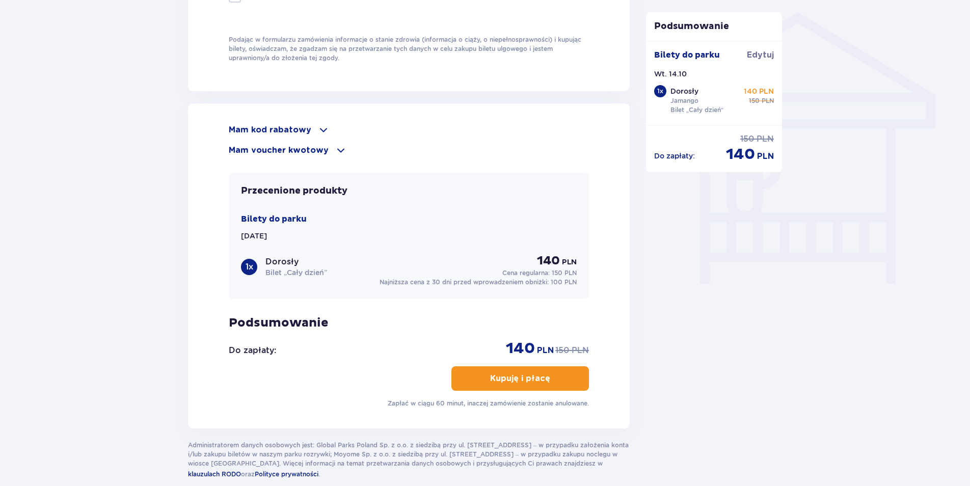
click at [318, 128] on span at bounding box center [324, 130] width 12 height 12
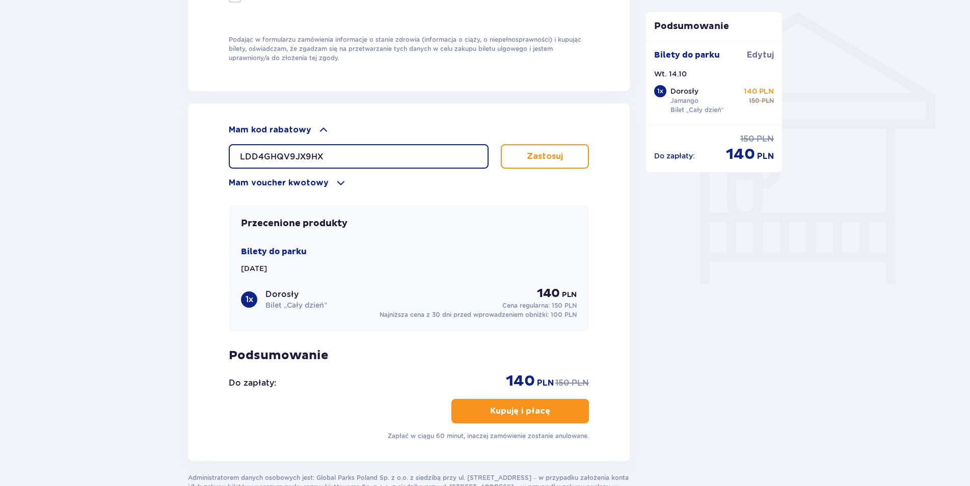
click at [328, 151] on input "LDD4GHQV9JX9HX" at bounding box center [359, 156] width 260 height 24
click at [340, 153] on input "LDD4GHQV9JX9HX" at bounding box center [359, 156] width 260 height 24
type input "LDD3SEPCK9Z8CB"
click at [563, 158] on button "Zastosuj" at bounding box center [545, 156] width 88 height 24
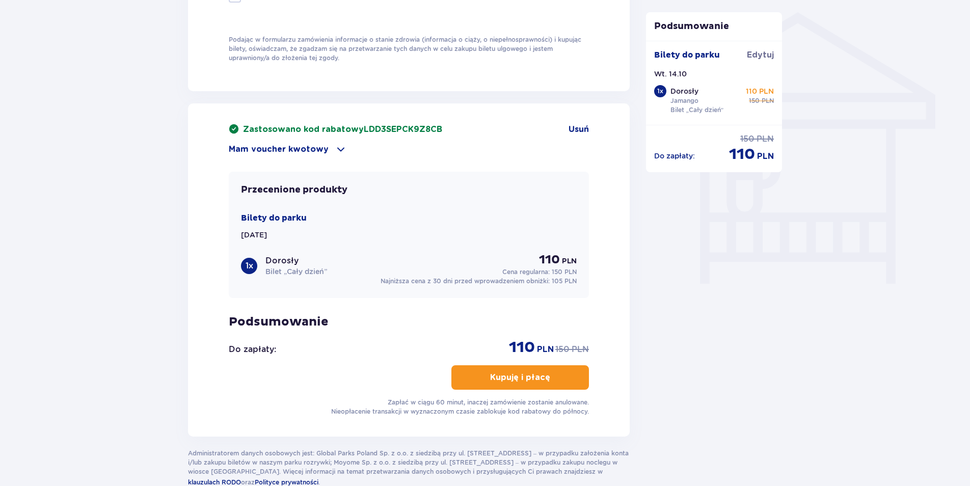
click at [546, 374] on span "button" at bounding box center [552, 378] width 12 height 12
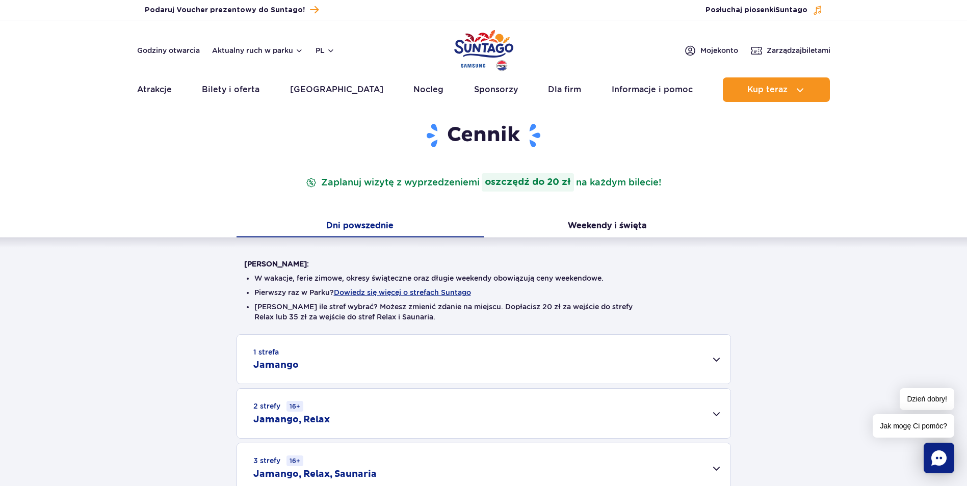
scroll to position [102, 0]
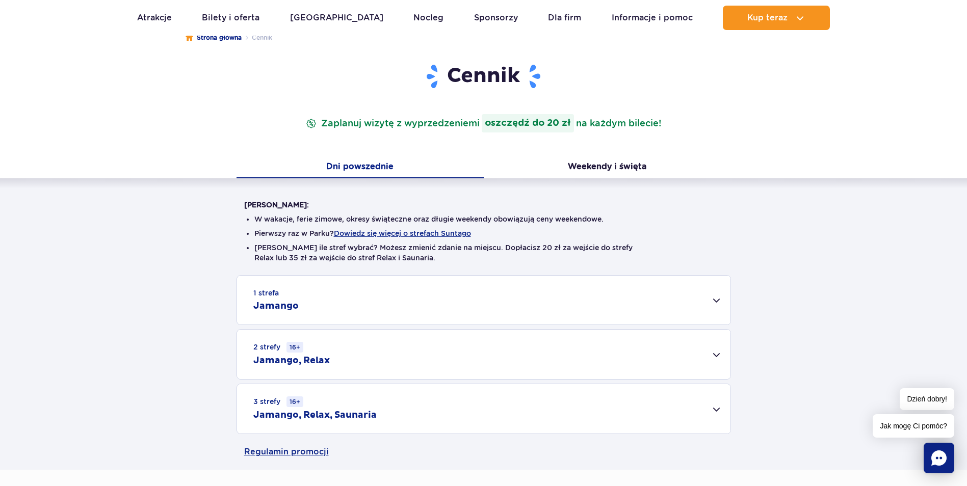
click at [712, 356] on div "2 strefy 16+ Jamango, Relax" at bounding box center [483, 354] width 493 height 49
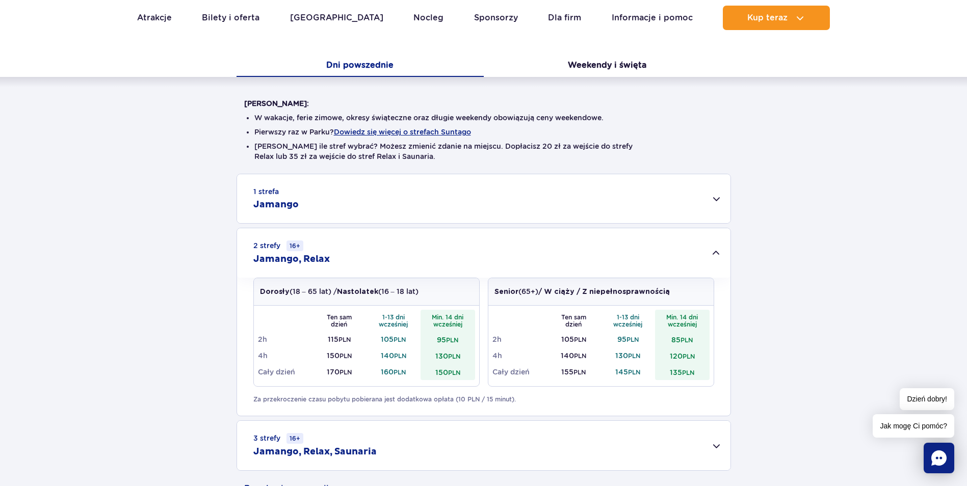
scroll to position [204, 0]
click at [718, 197] on div "1 strefa Jamango" at bounding box center [483, 198] width 493 height 49
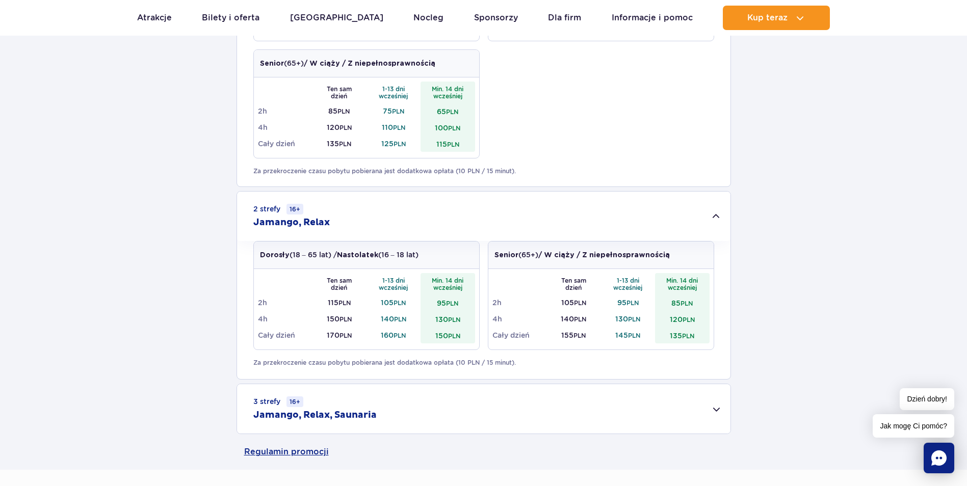
scroll to position [663, 0]
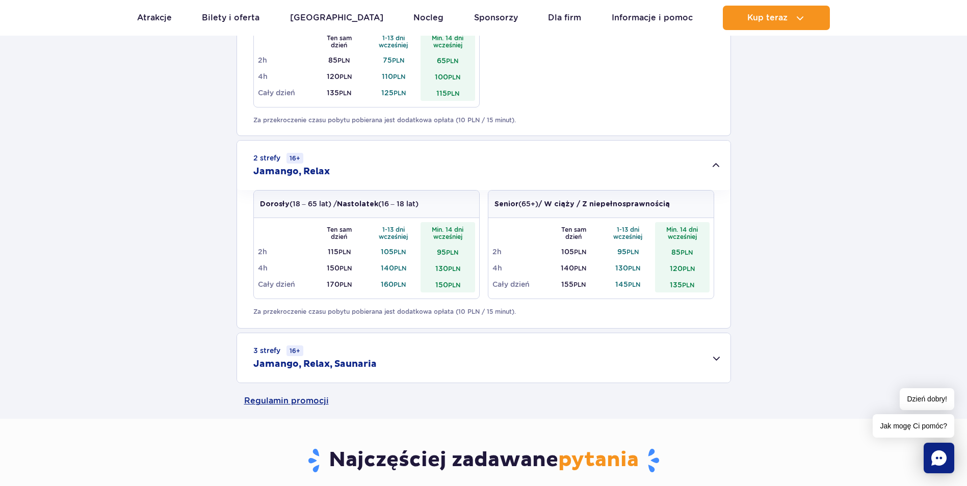
click at [712, 360] on div "3 strefy 16+ Jamango, Relax, Saunaria" at bounding box center [483, 357] width 493 height 49
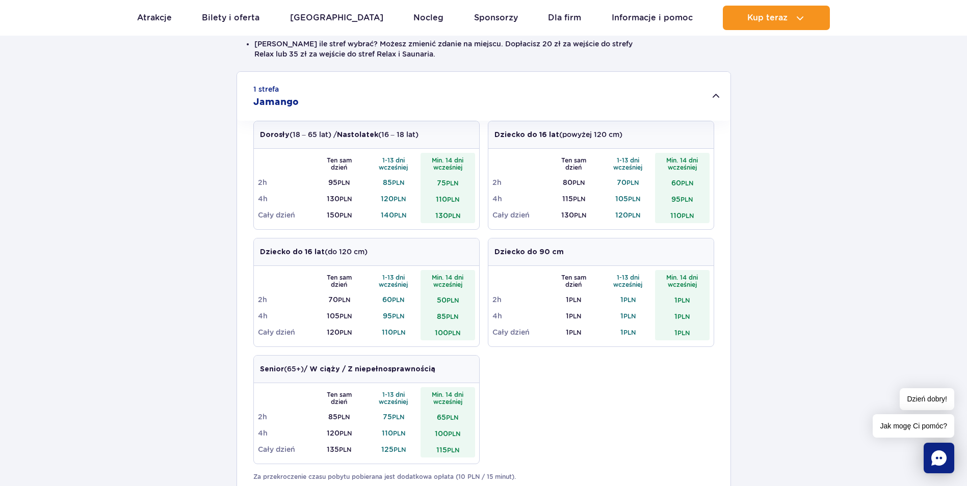
scroll to position [51, 0]
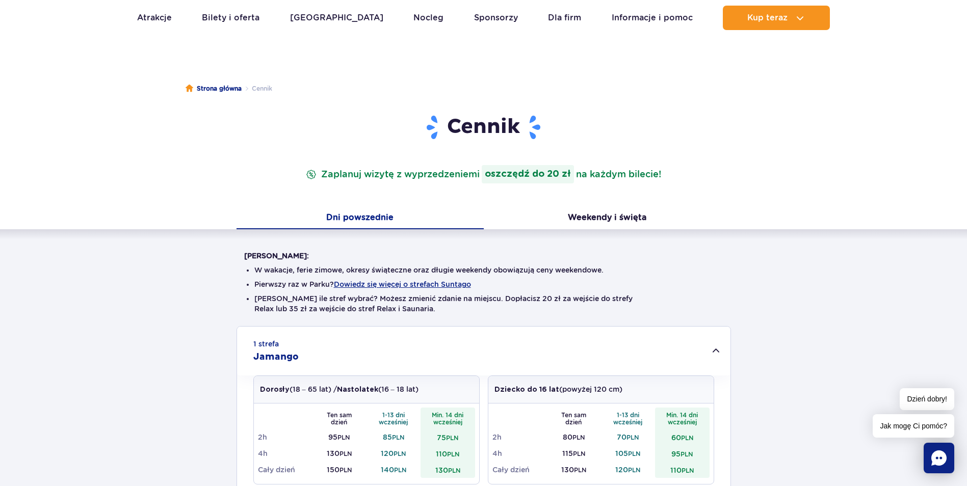
click at [712, 351] on div "1 strefa Jamango" at bounding box center [483, 351] width 493 height 49
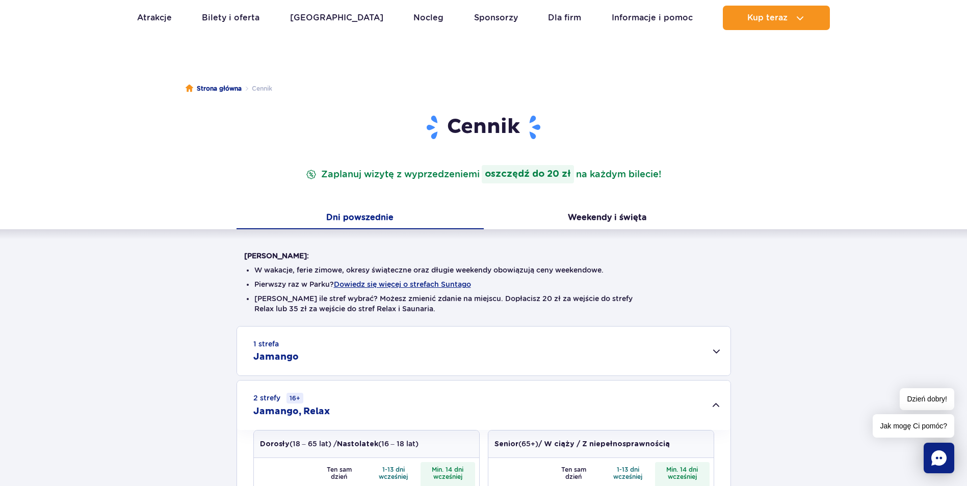
scroll to position [0, 0]
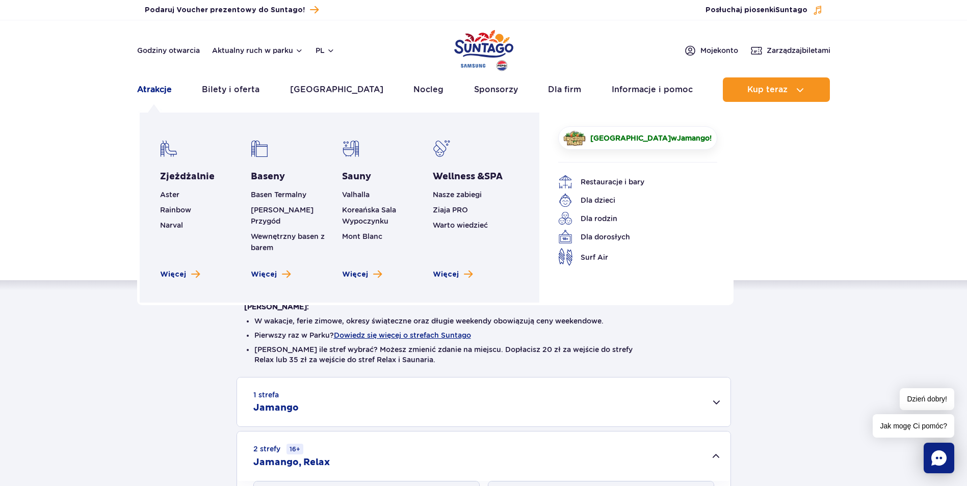
click at [152, 89] on link "Atrakcje" at bounding box center [154, 89] width 35 height 24
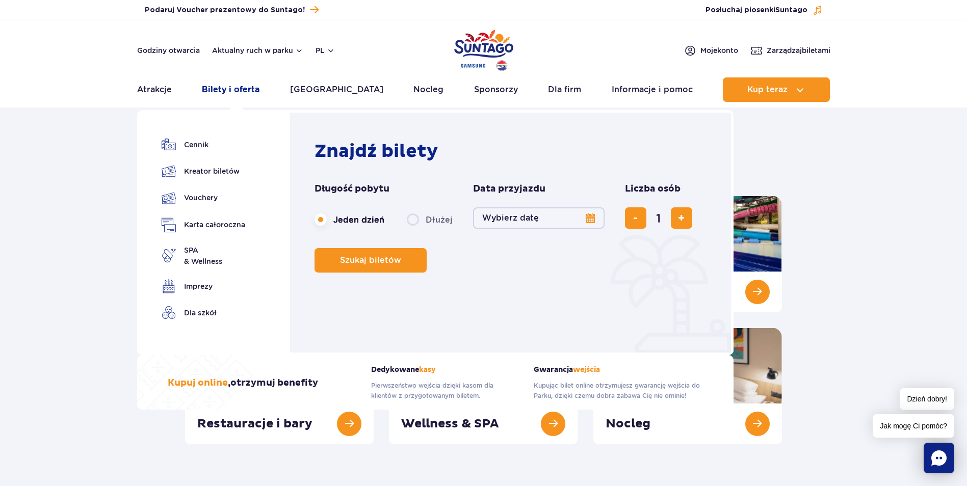
click at [228, 89] on link "Bilety i oferta" at bounding box center [231, 89] width 58 height 24
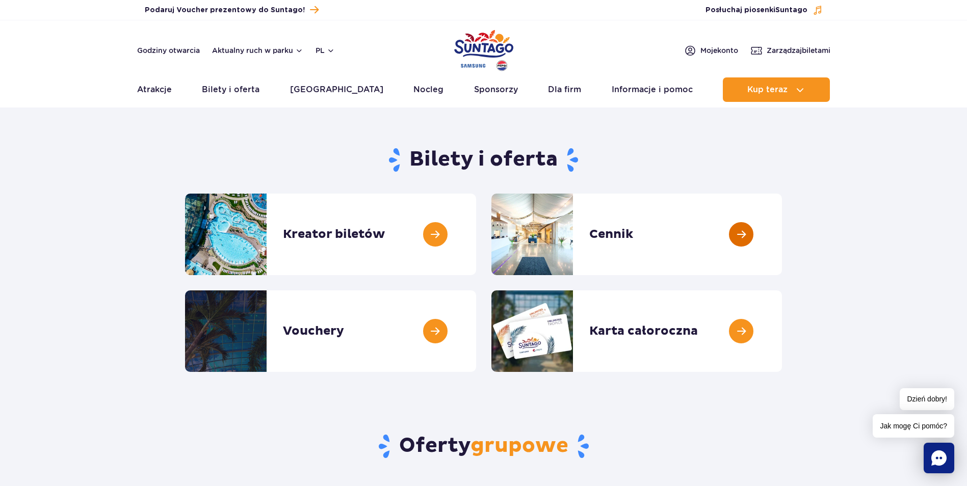
click at [782, 242] on link at bounding box center [782, 235] width 0 height 82
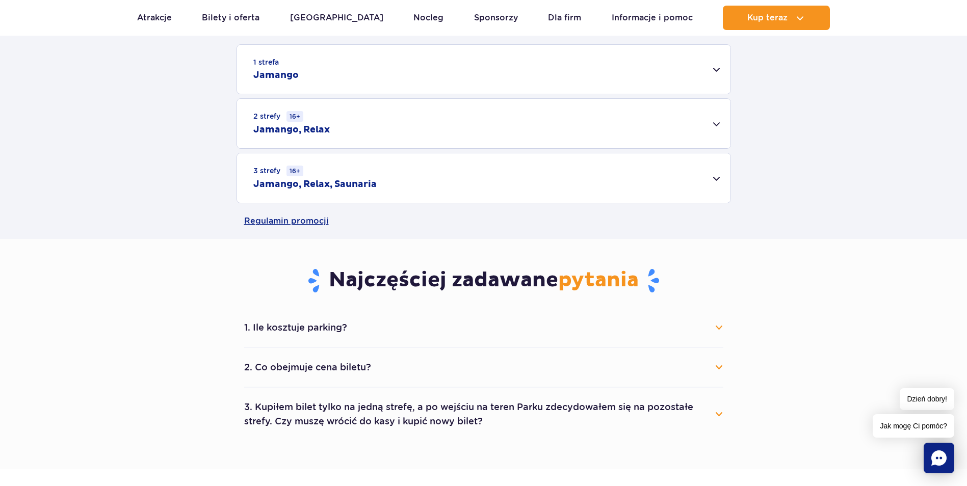
scroll to position [357, 0]
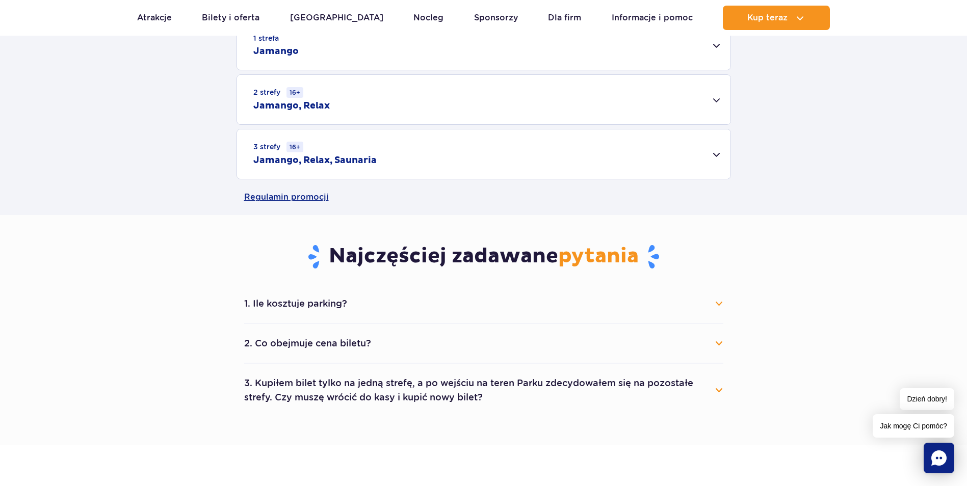
click at [716, 103] on div "2 strefy 16+ Jamango, Relax" at bounding box center [483, 99] width 493 height 49
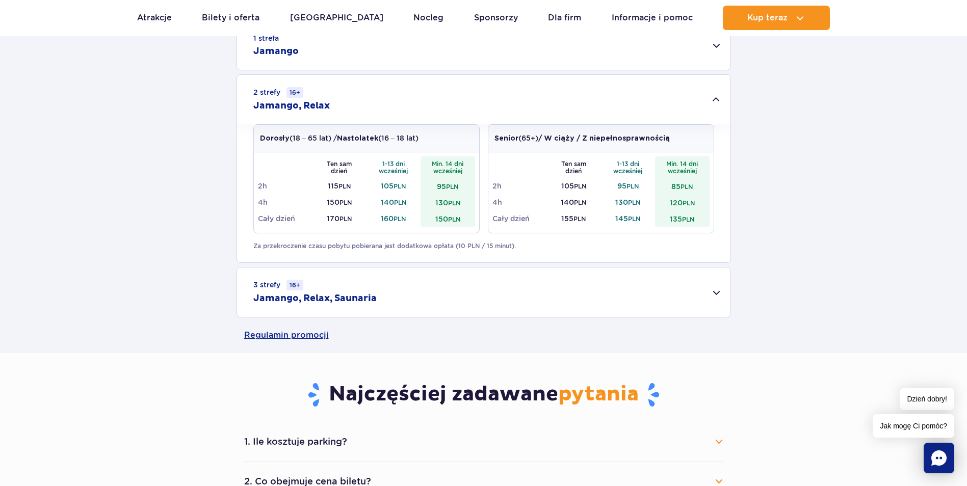
click at [294, 109] on h2 "Jamango, Relax" at bounding box center [291, 106] width 76 height 12
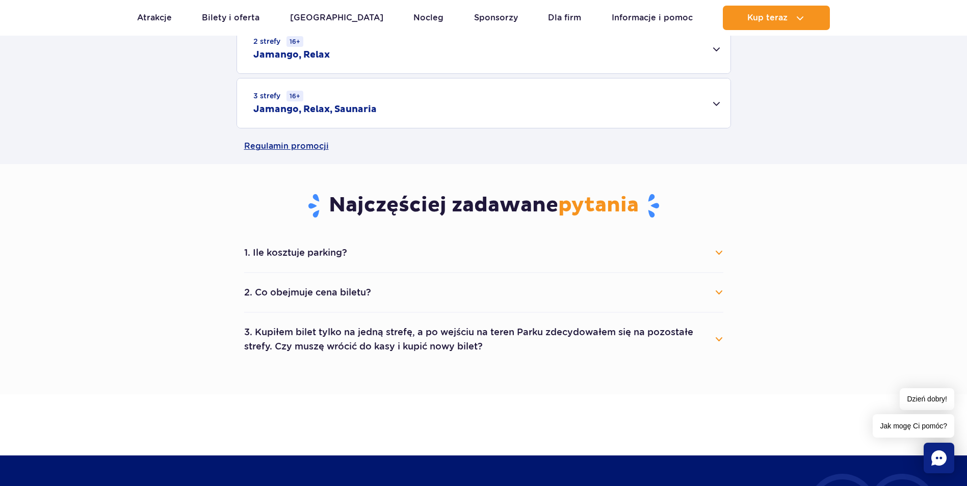
scroll to position [204, 0]
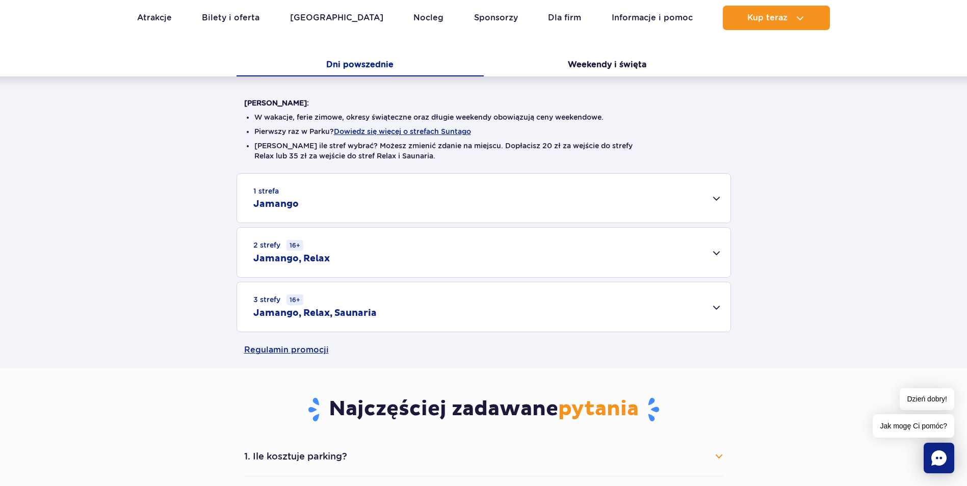
click at [715, 251] on div "2 strefy 16+ Jamango, Relax" at bounding box center [483, 252] width 493 height 49
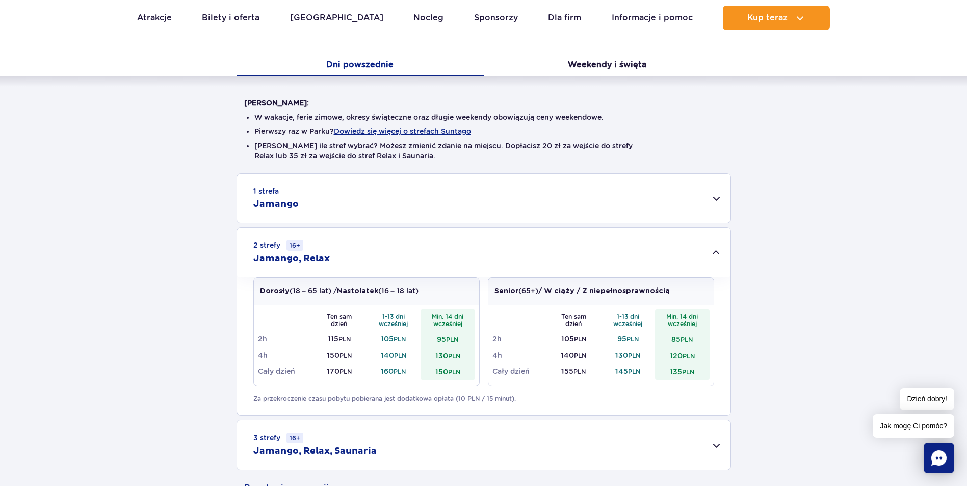
click at [715, 251] on div "2 strefy 16+ Jamango, Relax" at bounding box center [483, 252] width 493 height 49
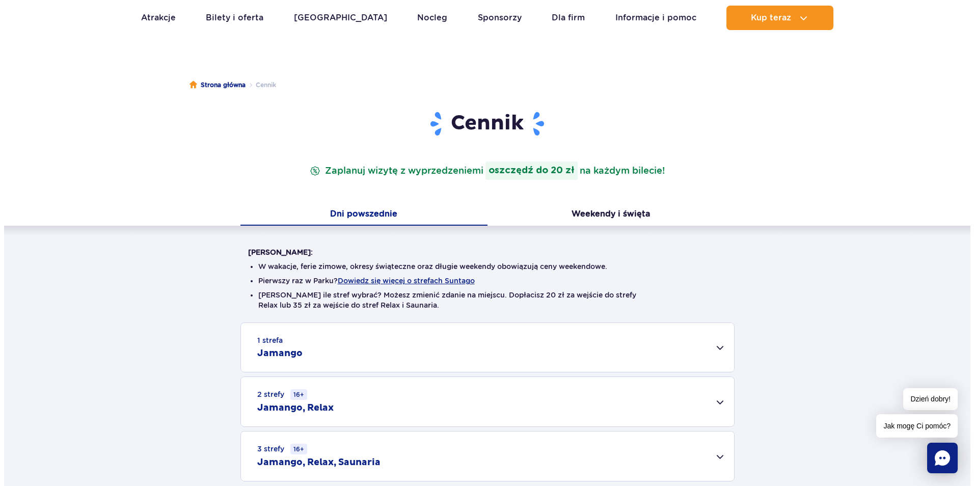
scroll to position [51, 0]
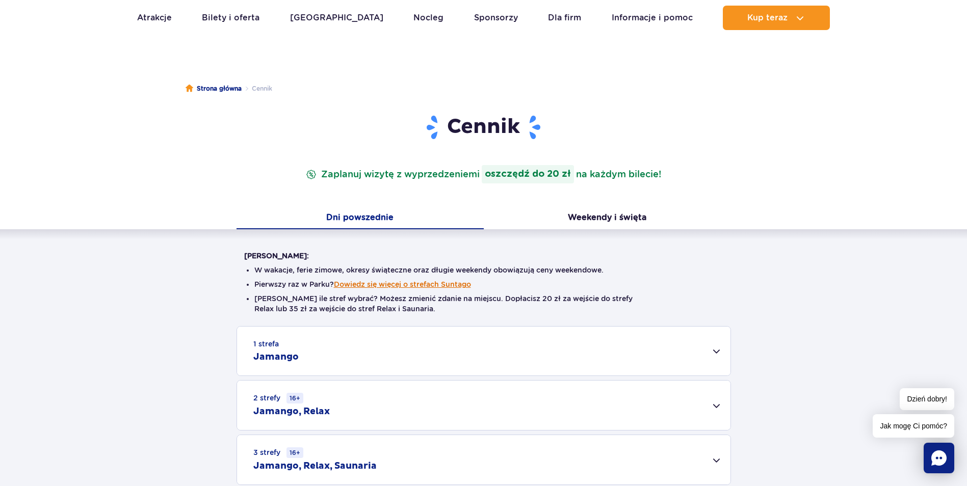
click at [390, 285] on button "Dowiedz się więcej o strefach Suntago" at bounding box center [402, 284] width 137 height 8
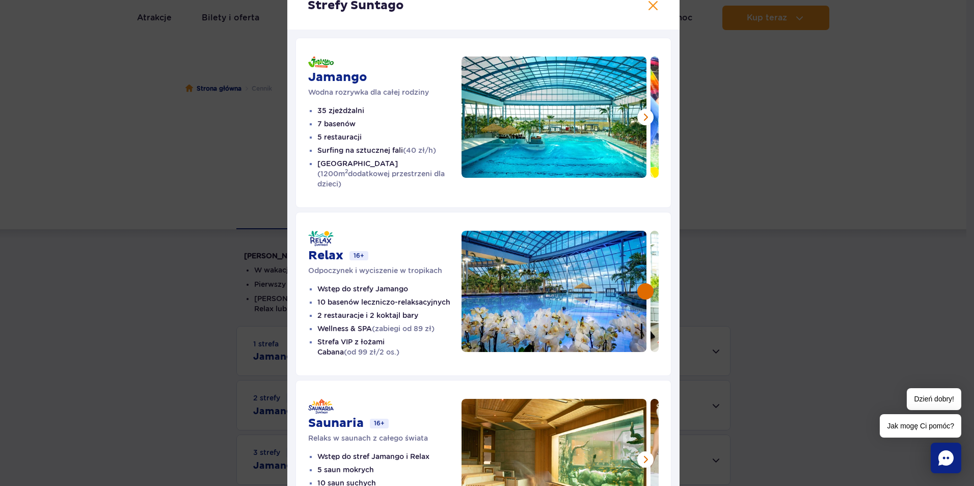
click at [638, 283] on button at bounding box center [646, 291] width 16 height 16
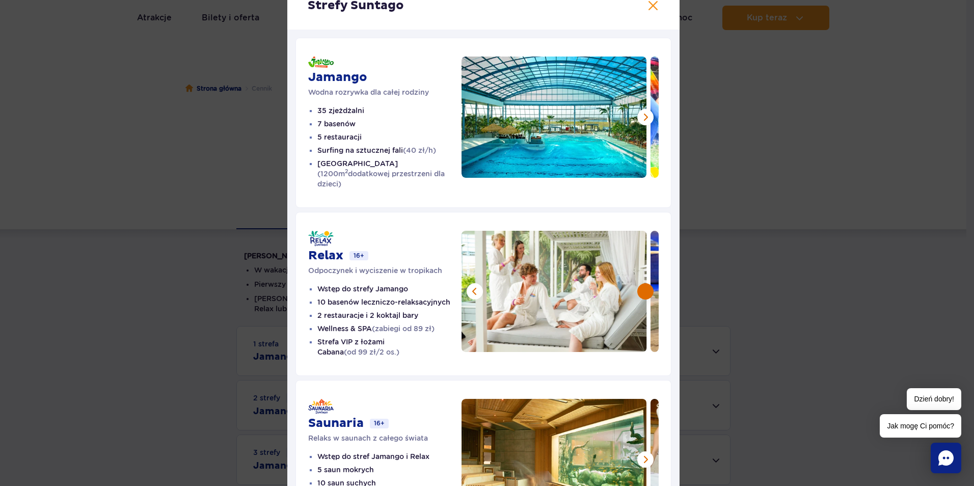
click at [638, 283] on button at bounding box center [646, 291] width 16 height 16
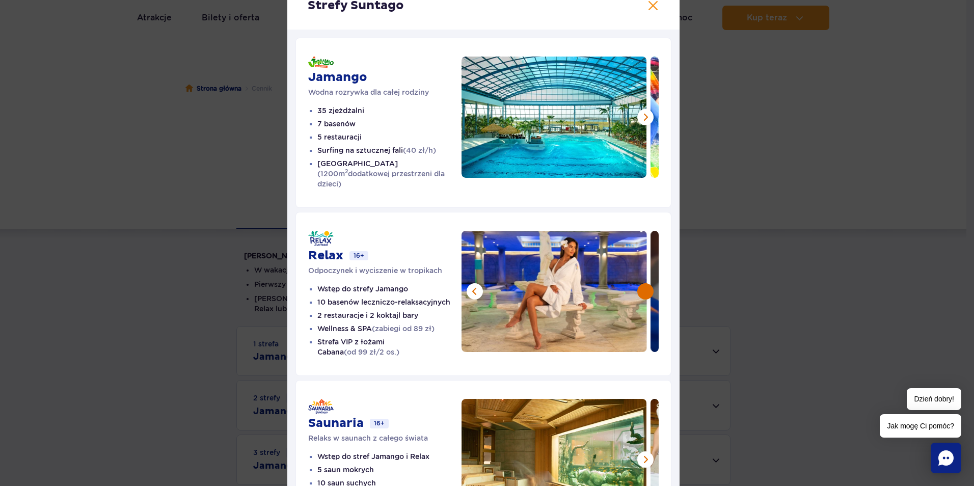
click at [640, 283] on button at bounding box center [646, 291] width 16 height 16
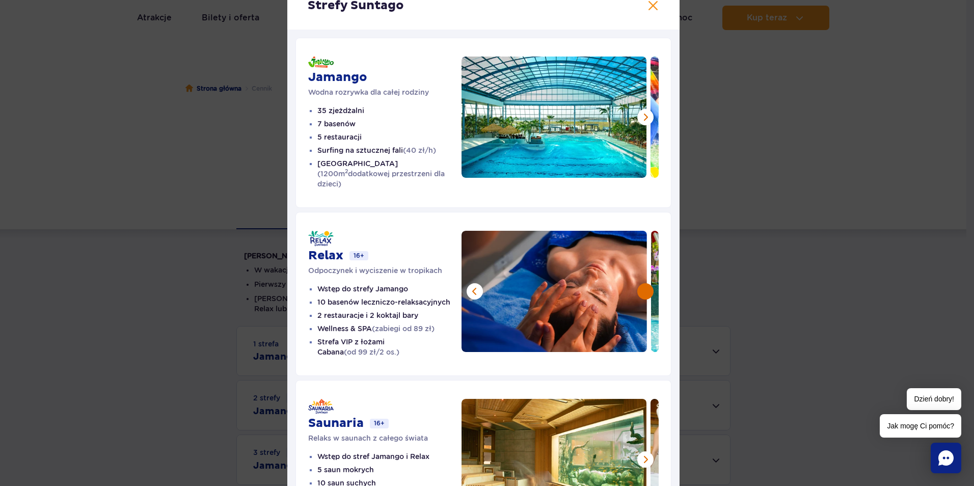
click at [641, 283] on button at bounding box center [646, 291] width 16 height 16
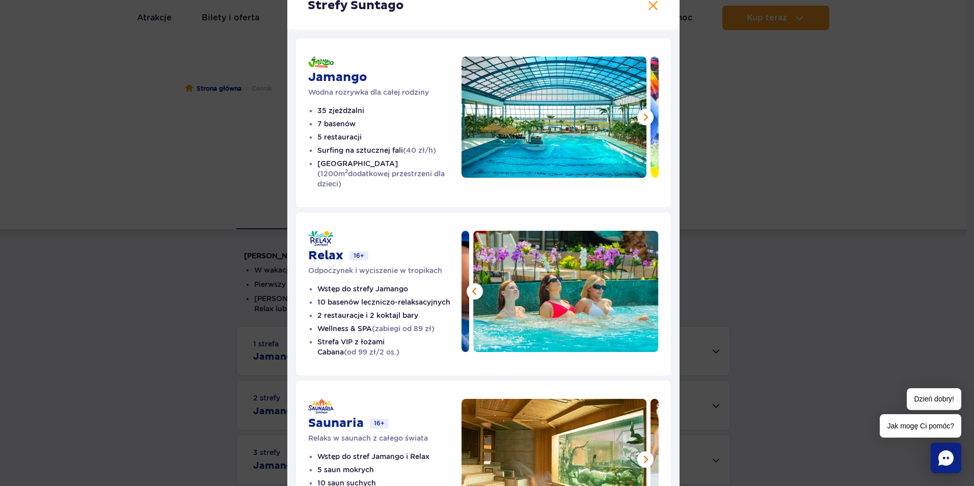
click at [641, 281] on img at bounding box center [566, 291] width 186 height 121
click at [472, 283] on button at bounding box center [475, 291] width 16 height 16
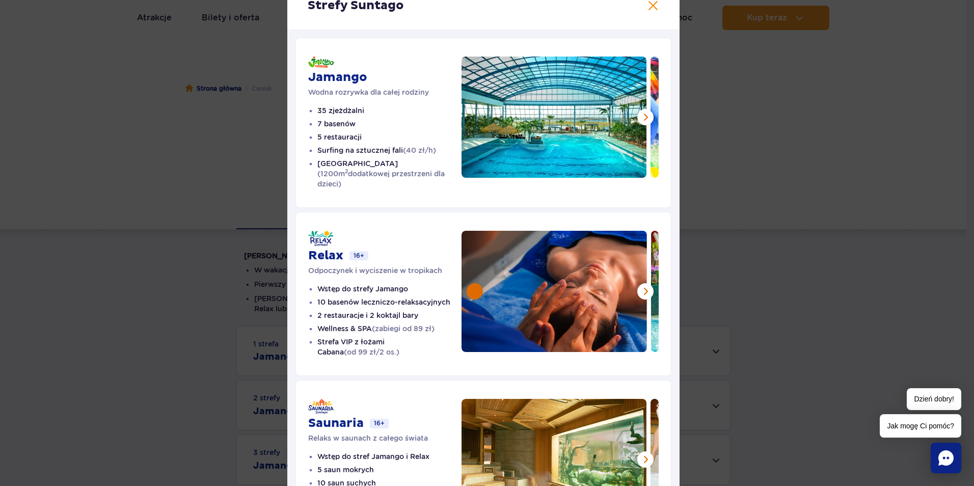
click at [472, 283] on button at bounding box center [475, 291] width 16 height 16
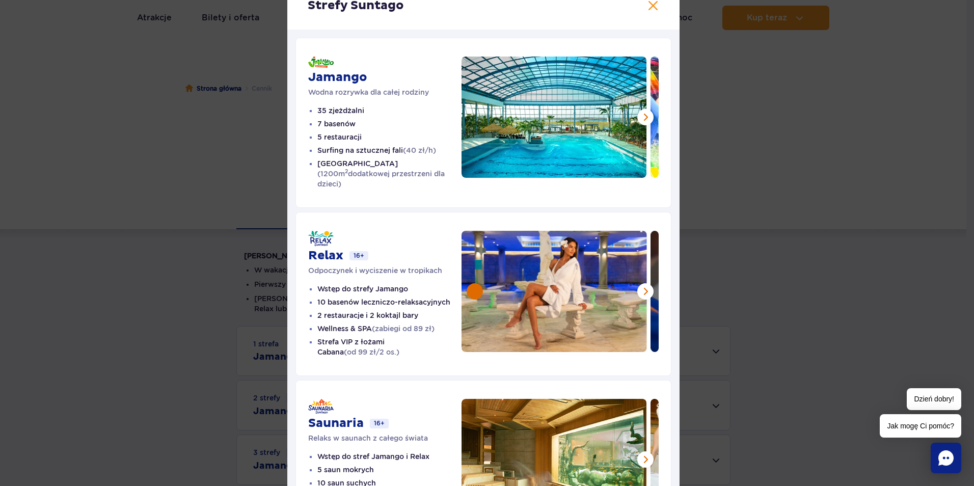
click at [472, 283] on button at bounding box center [475, 291] width 16 height 16
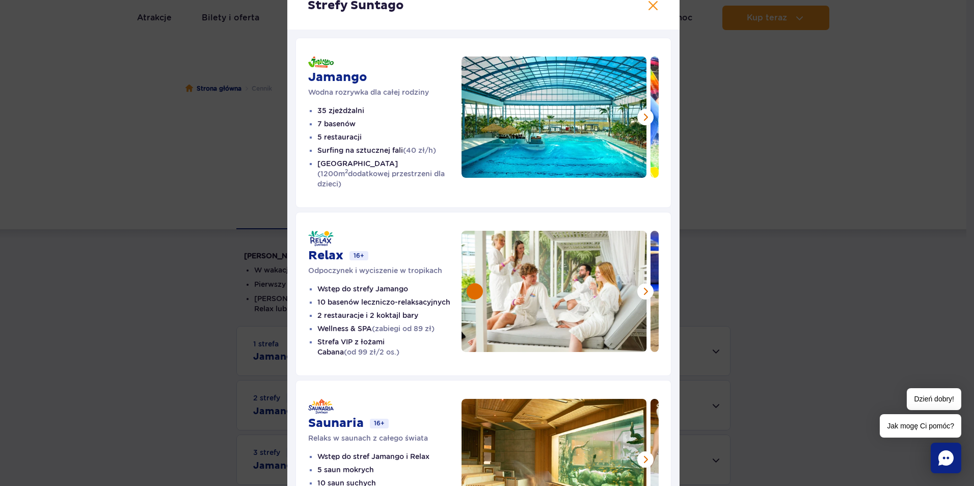
click at [472, 283] on button at bounding box center [475, 291] width 16 height 16
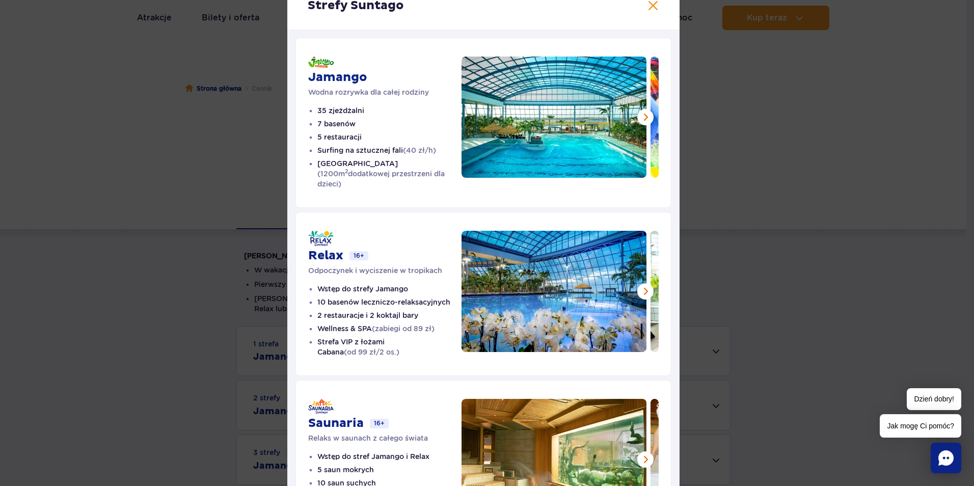
click at [472, 280] on img at bounding box center [555, 291] width 186 height 121
click at [638, 115] on button at bounding box center [646, 117] width 16 height 16
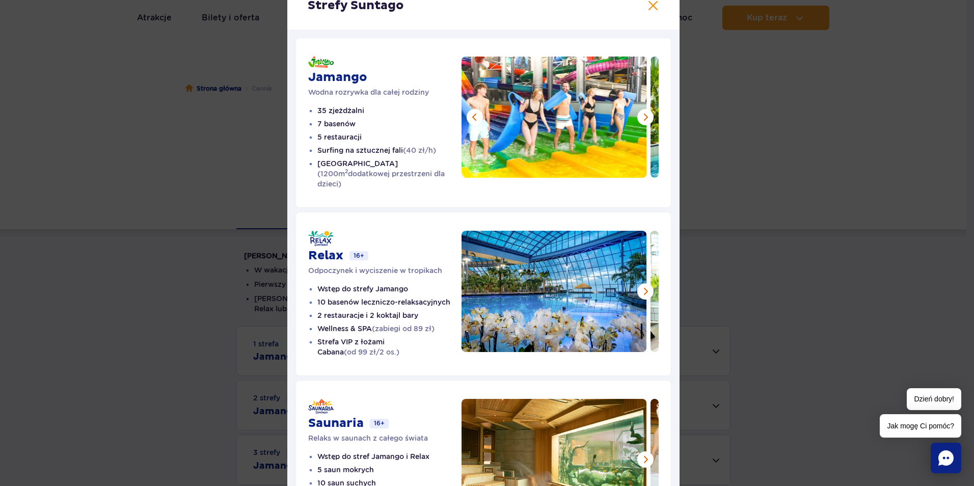
click at [635, 111] on img at bounding box center [554, 117] width 186 height 121
click at [642, 115] on button at bounding box center [646, 117] width 16 height 16
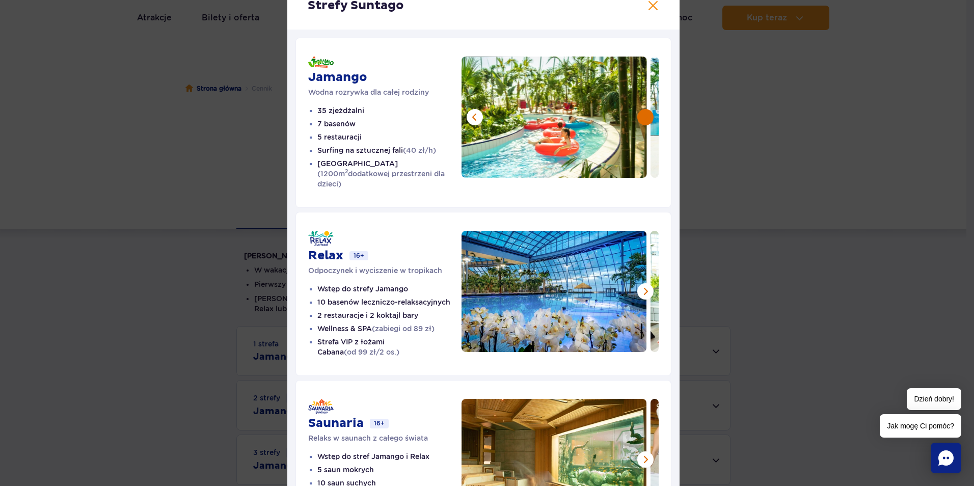
click at [642, 115] on button at bounding box center [646, 117] width 16 height 16
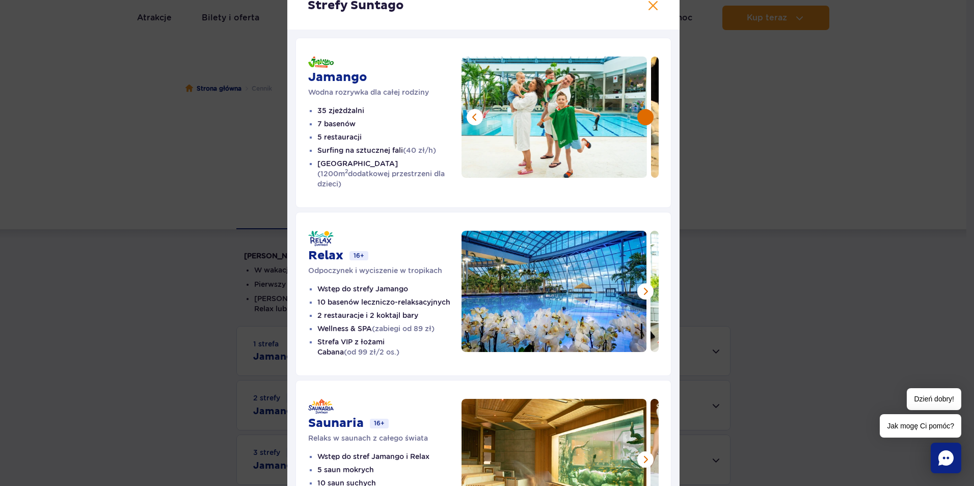
click at [644, 116] on button at bounding box center [646, 117] width 16 height 16
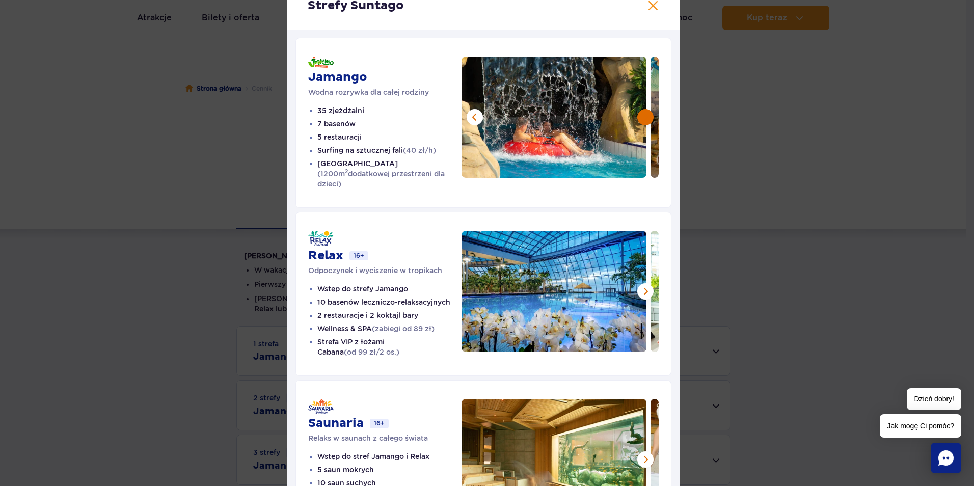
click at [644, 116] on button at bounding box center [646, 117] width 16 height 16
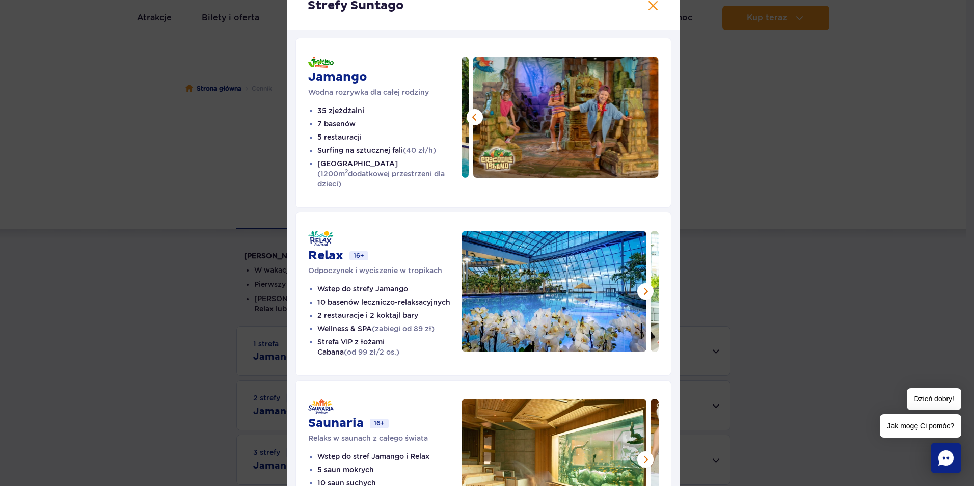
click at [644, 116] on img at bounding box center [566, 117] width 186 height 121
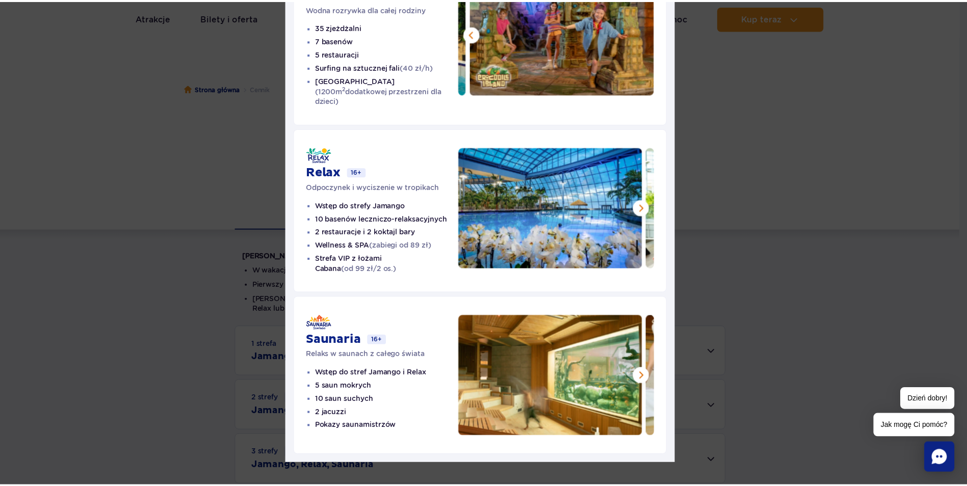
scroll to position [0, 0]
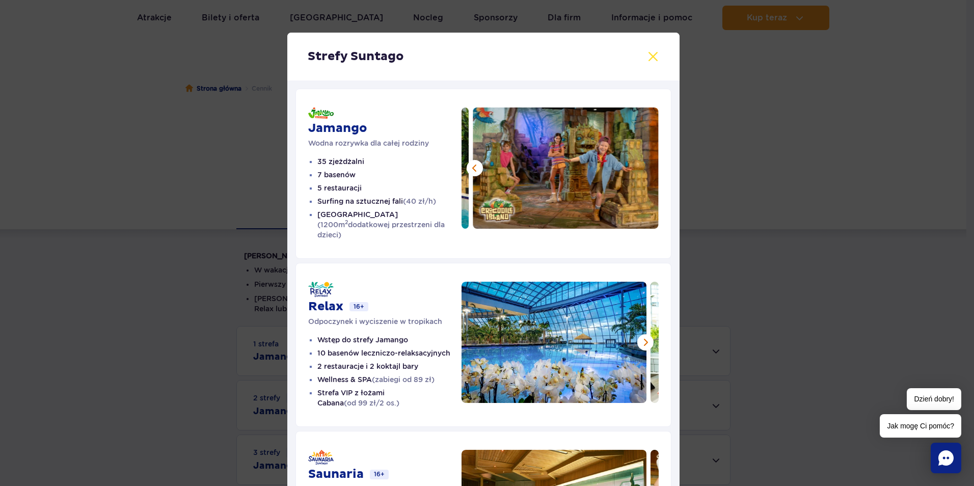
click at [650, 57] on button at bounding box center [653, 56] width 12 height 12
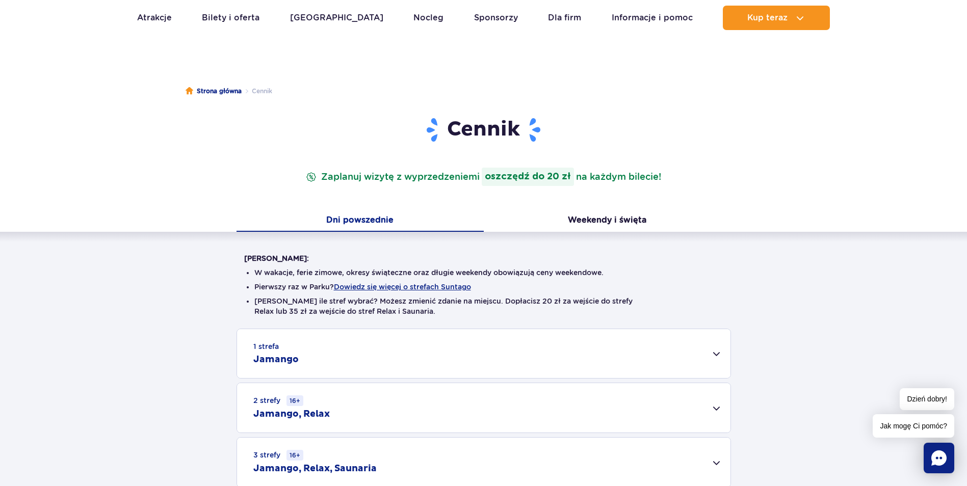
scroll to position [51, 0]
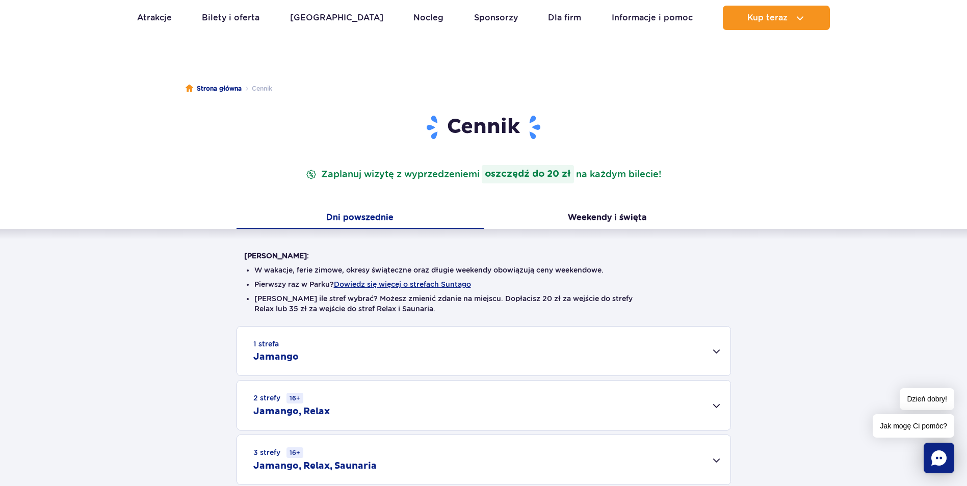
click at [720, 356] on div "1 strefa Jamango" at bounding box center [483, 351] width 493 height 49
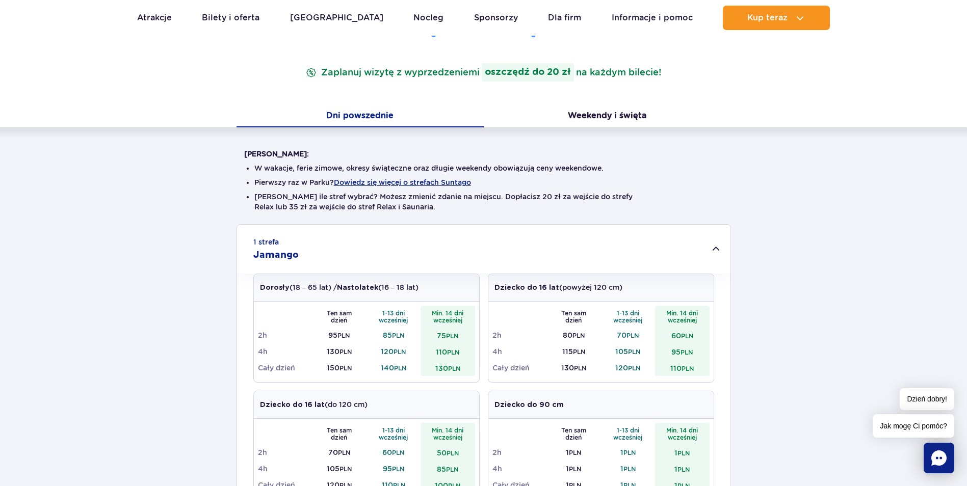
scroll to position [0, 0]
